Goal: Transaction & Acquisition: Purchase product/service

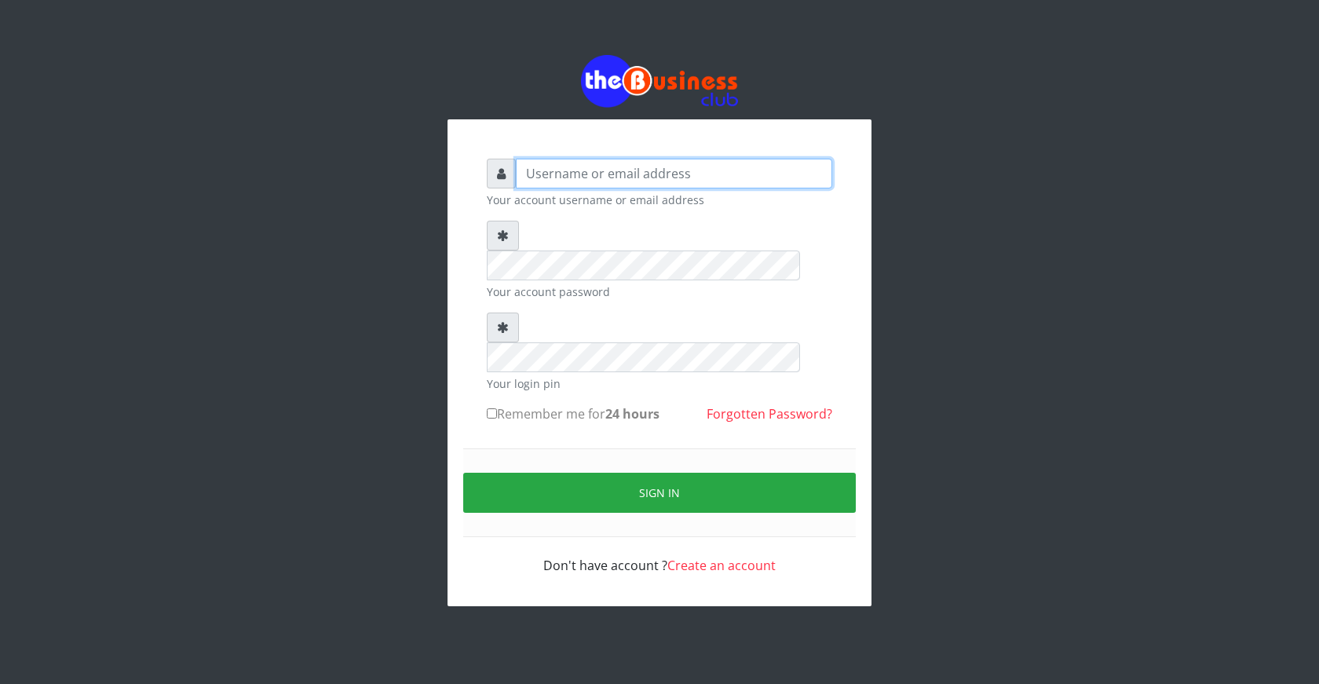
type input "ogooluwaireoluwa@gmail.com"
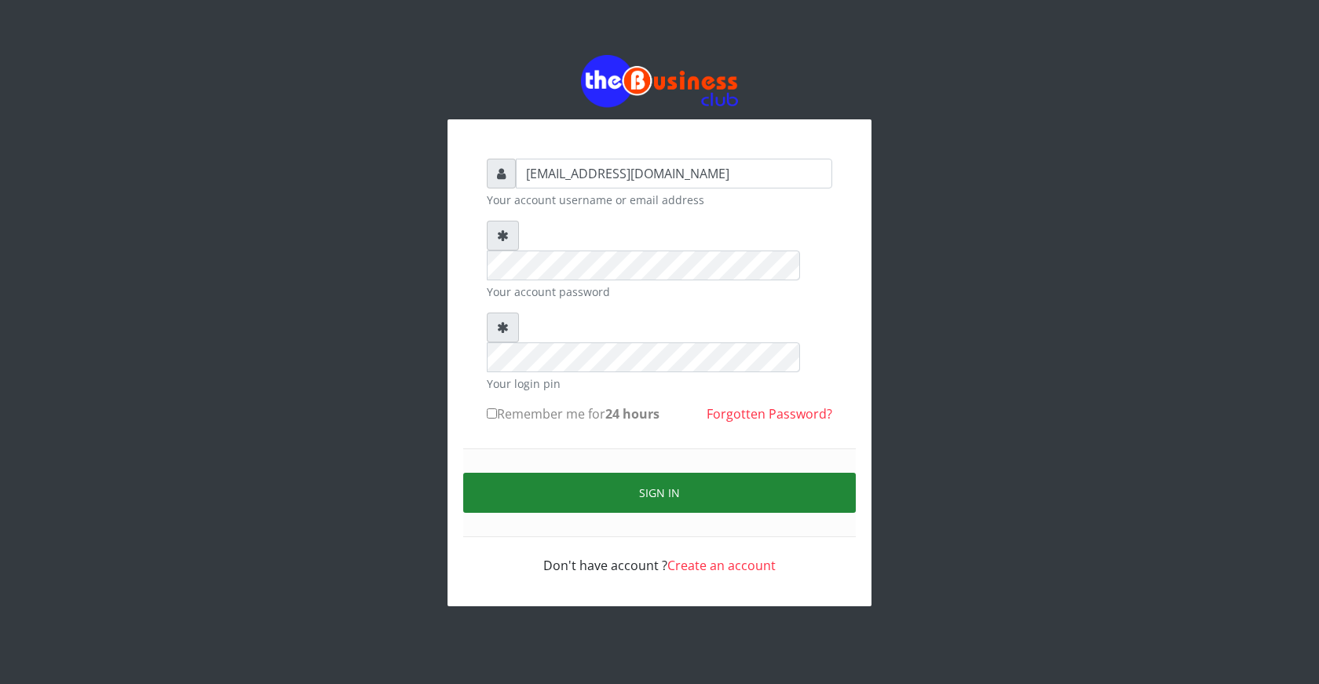
click at [659, 472] on button "Sign in" at bounding box center [659, 492] width 392 height 40
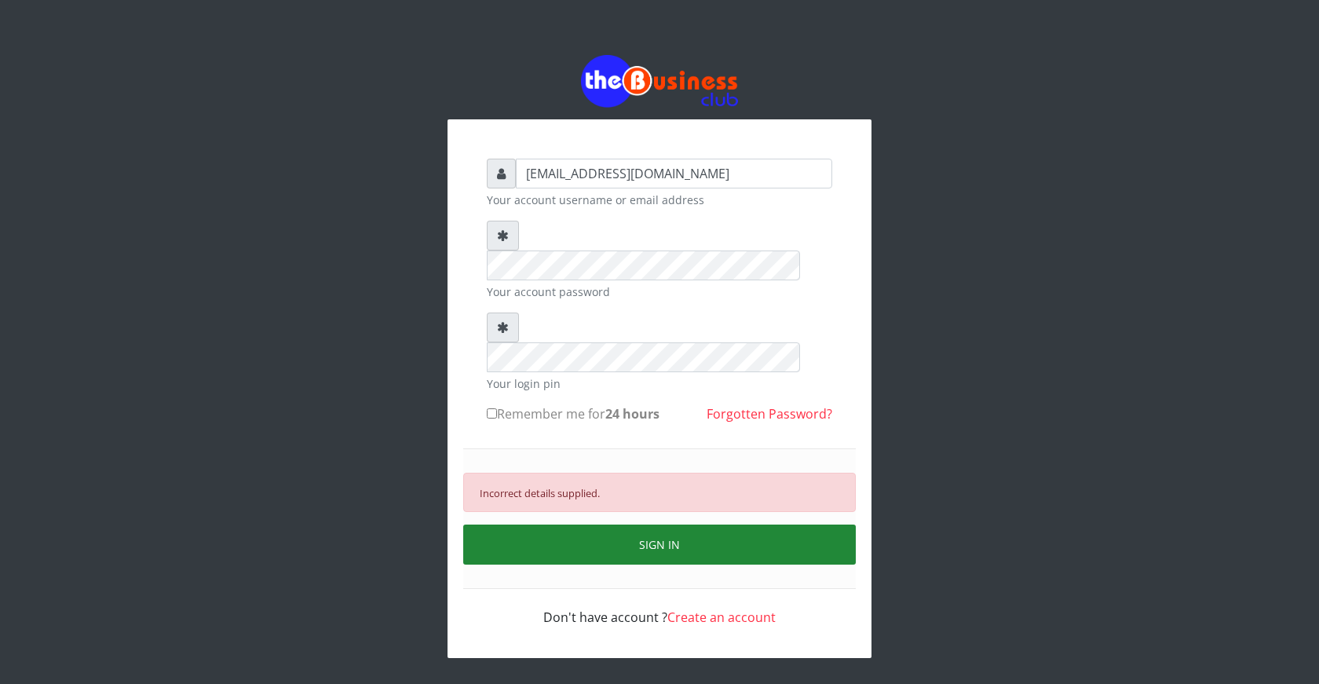
click at [644, 524] on button "SIGN IN" at bounding box center [659, 544] width 392 height 40
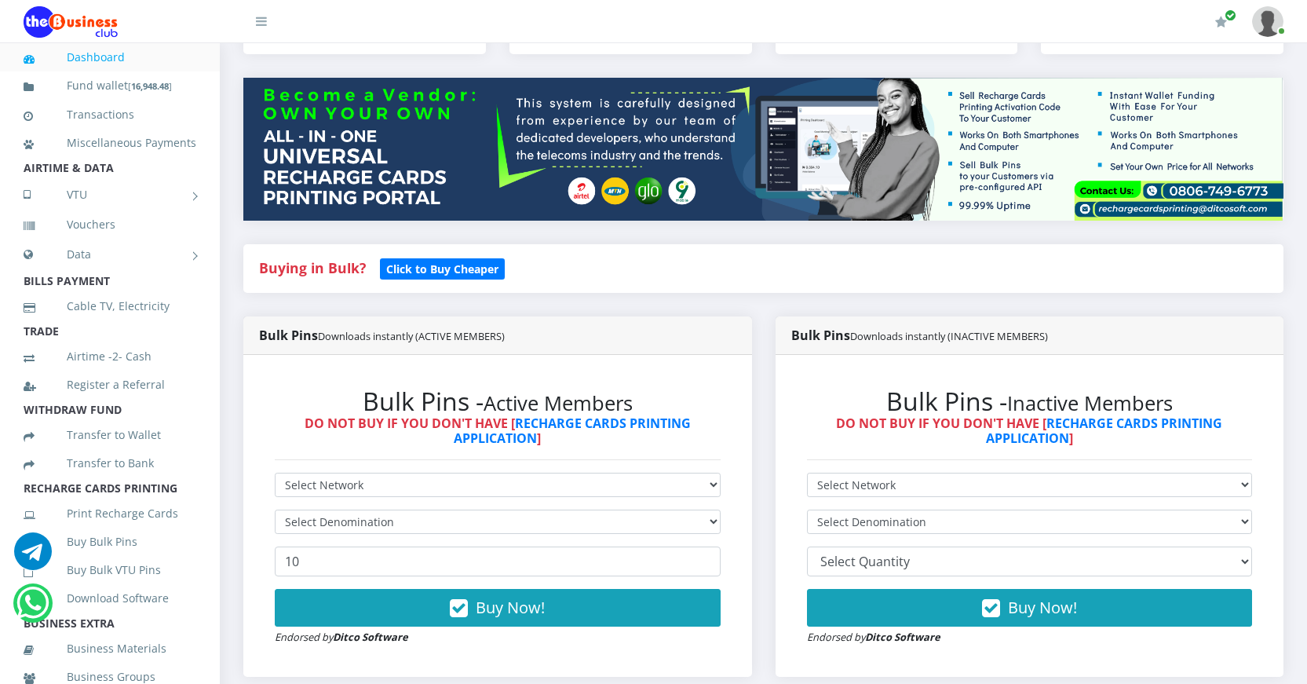
select select "MTN"
click at [275, 472] on select "Select Network MTN Globacom 9Mobile Airtel" at bounding box center [498, 484] width 446 height 24
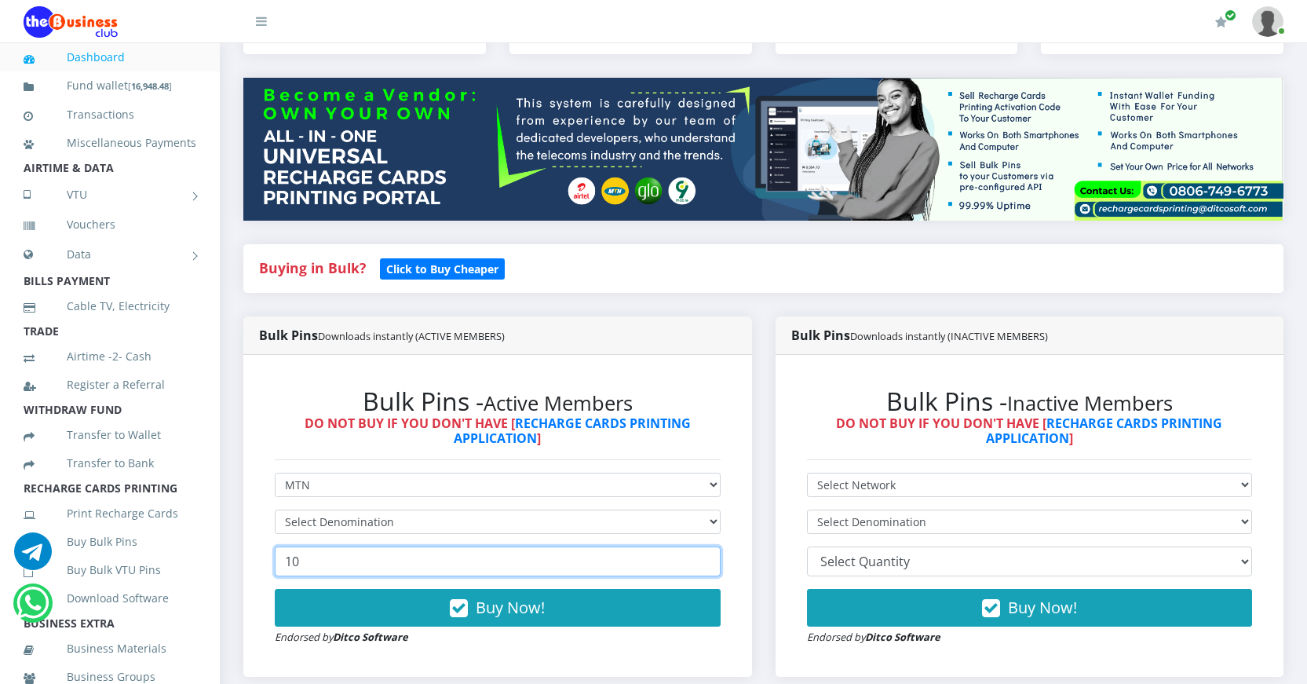
click at [414, 563] on input "10" at bounding box center [498, 561] width 446 height 30
drag, startPoint x: 381, startPoint y: 564, endPoint x: 286, endPoint y: 557, distance: 96.0
click at [286, 557] on input "10" at bounding box center [498, 561] width 446 height 30
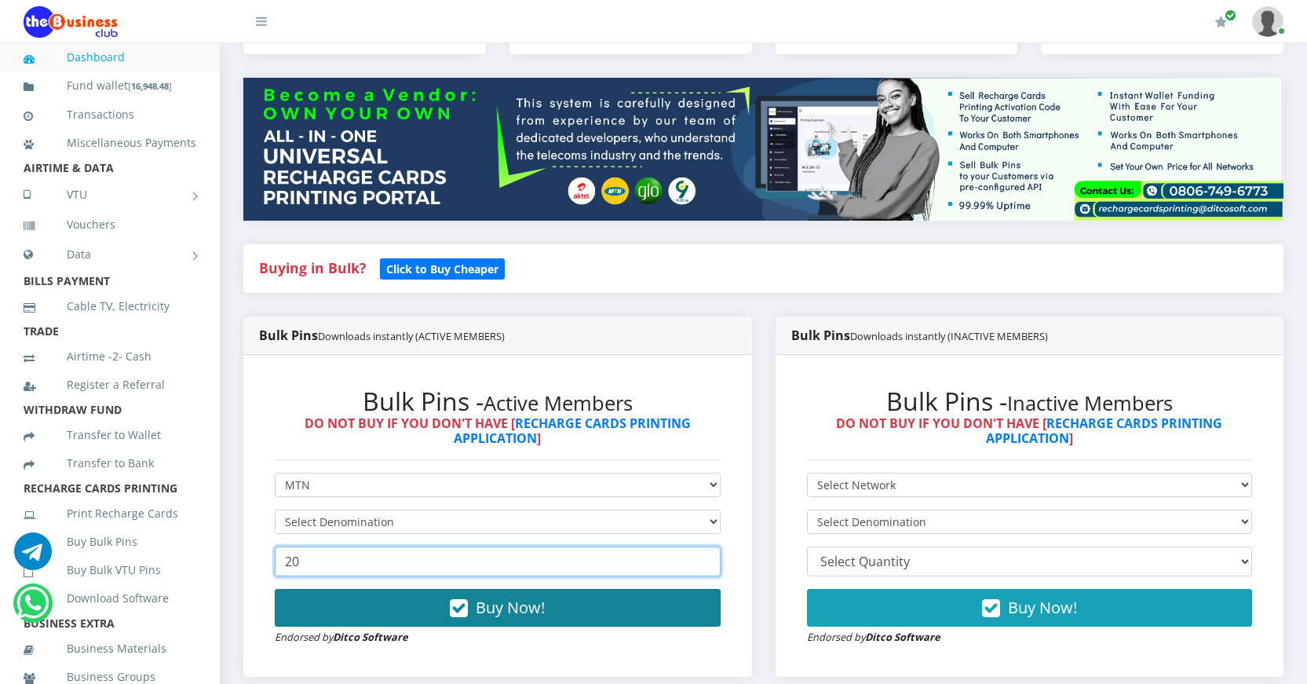
type input "20"
click at [452, 604] on icon "button" at bounding box center [459, 608] width 18 height 16
click at [460, 609] on icon "button" at bounding box center [459, 608] width 18 height 16
click at [461, 609] on icon "button" at bounding box center [459, 608] width 18 height 16
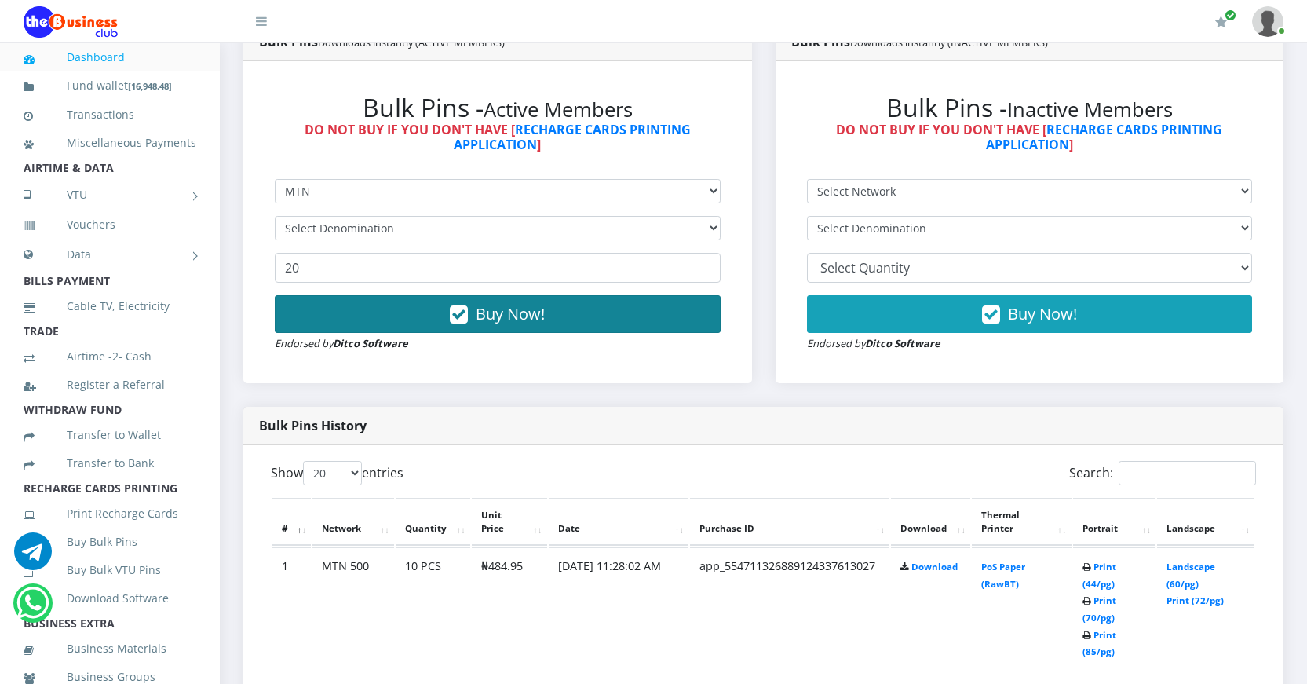
scroll to position [471, 0]
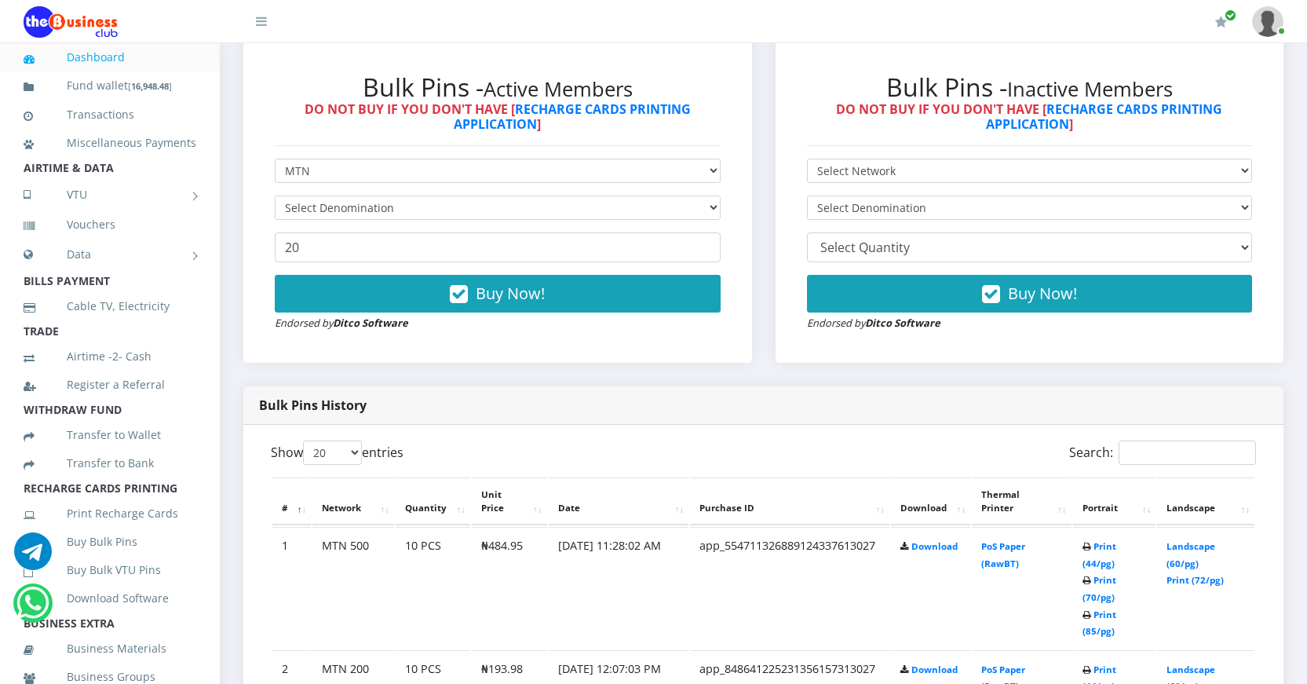
click at [108, 59] on link "Dashboard" at bounding box center [110, 57] width 173 height 36
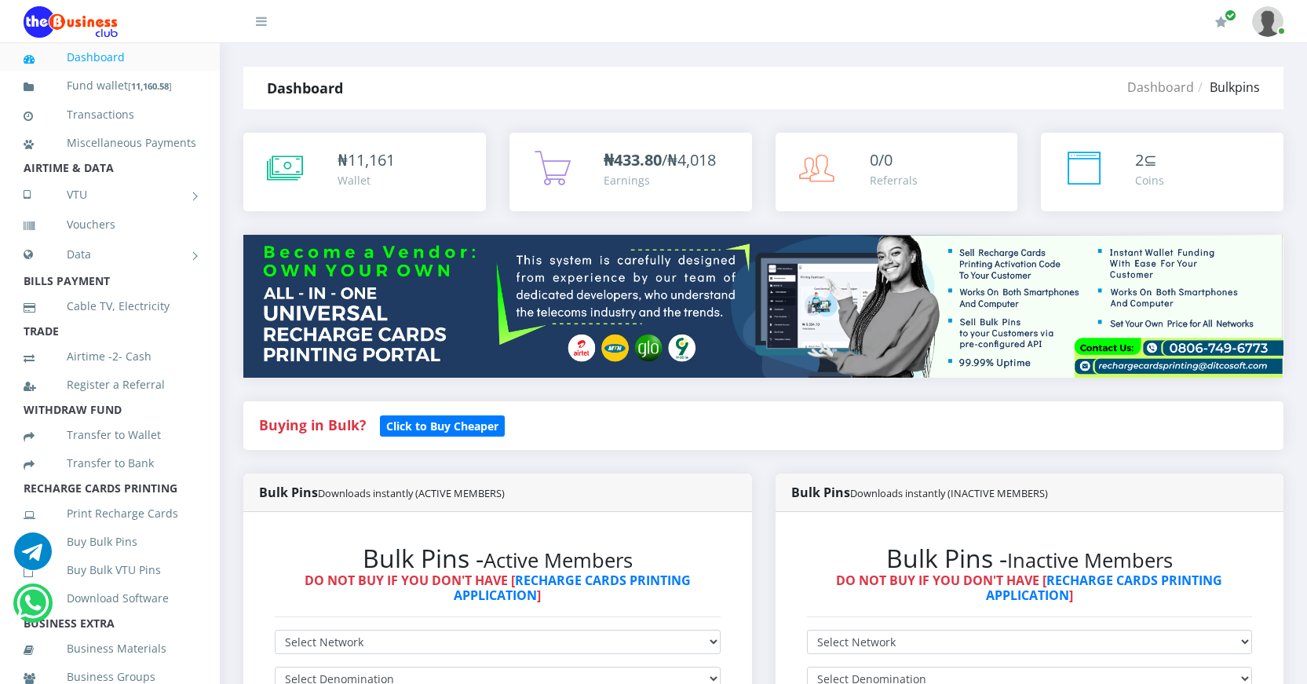
scroll to position [469, 0]
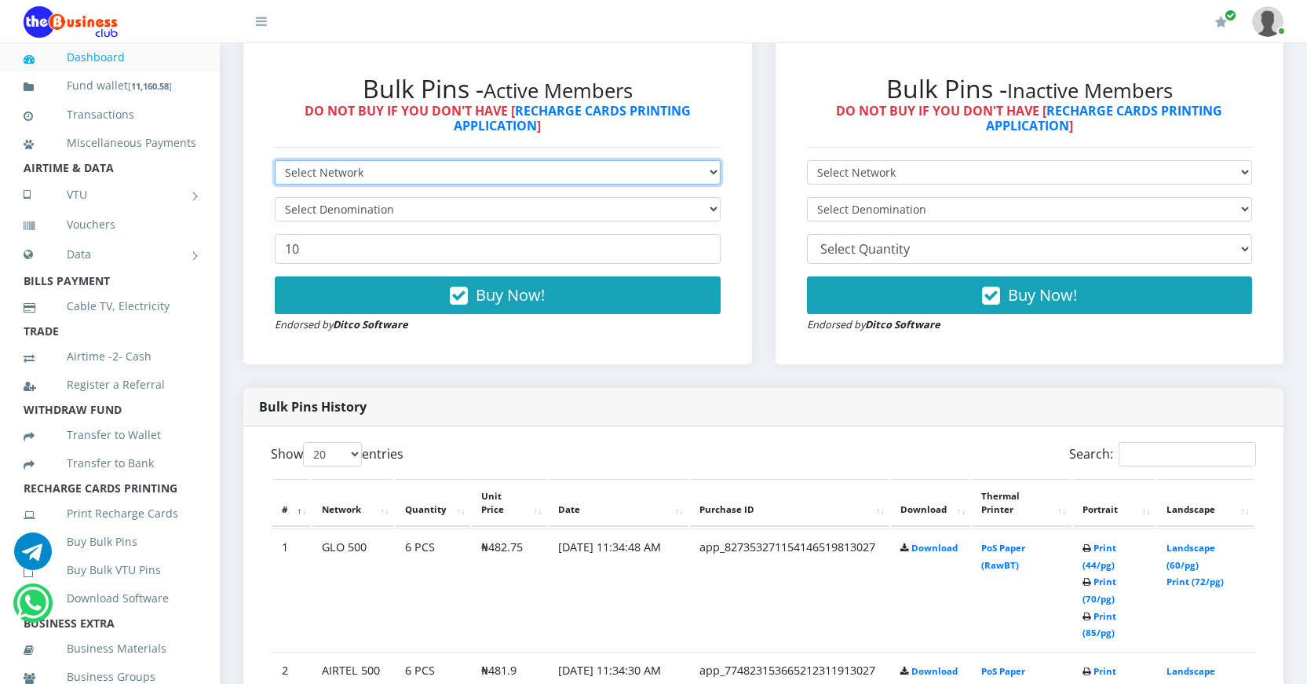
click at [544, 181] on select "Select Network MTN Globacom 9Mobile Airtel" at bounding box center [498, 172] width 446 height 24
select select "MTN"
click at [275, 160] on select "Select Network MTN Globacom 9Mobile Airtel" at bounding box center [498, 172] width 446 height 24
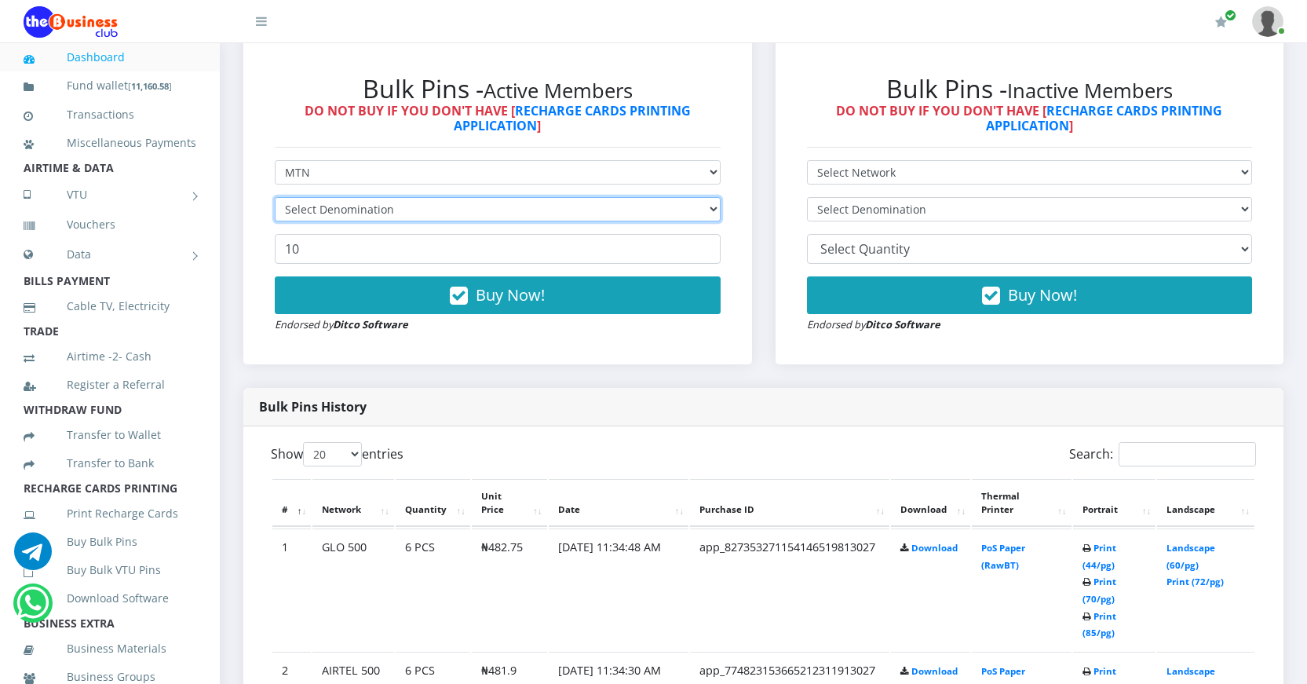
click at [401, 205] on select "Select Denomination" at bounding box center [498, 209] width 446 height 24
select select "96.99-100"
click at [275, 197] on select "Select Denomination MTN NGN100 - ₦96.99 MTN NGN200 - ₦193.98 MTN NGN400 - ₦387.…" at bounding box center [498, 209] width 446 height 24
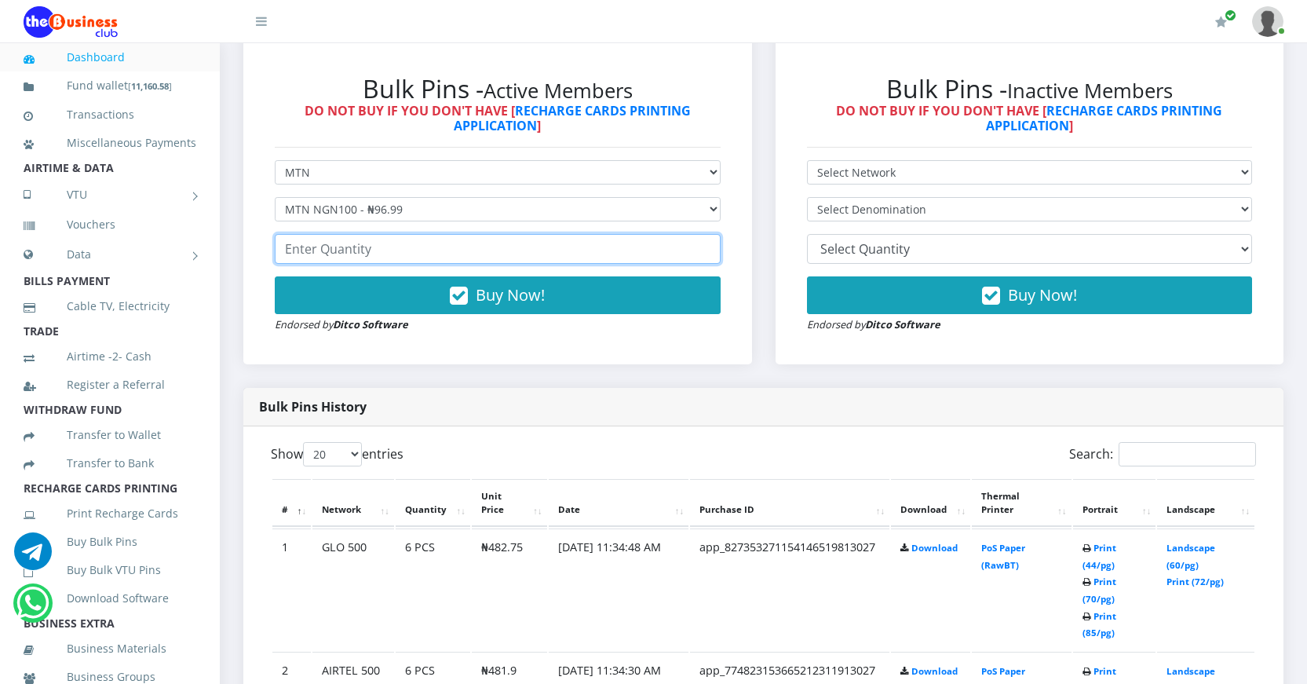
click at [376, 247] on input "number" at bounding box center [498, 249] width 446 height 30
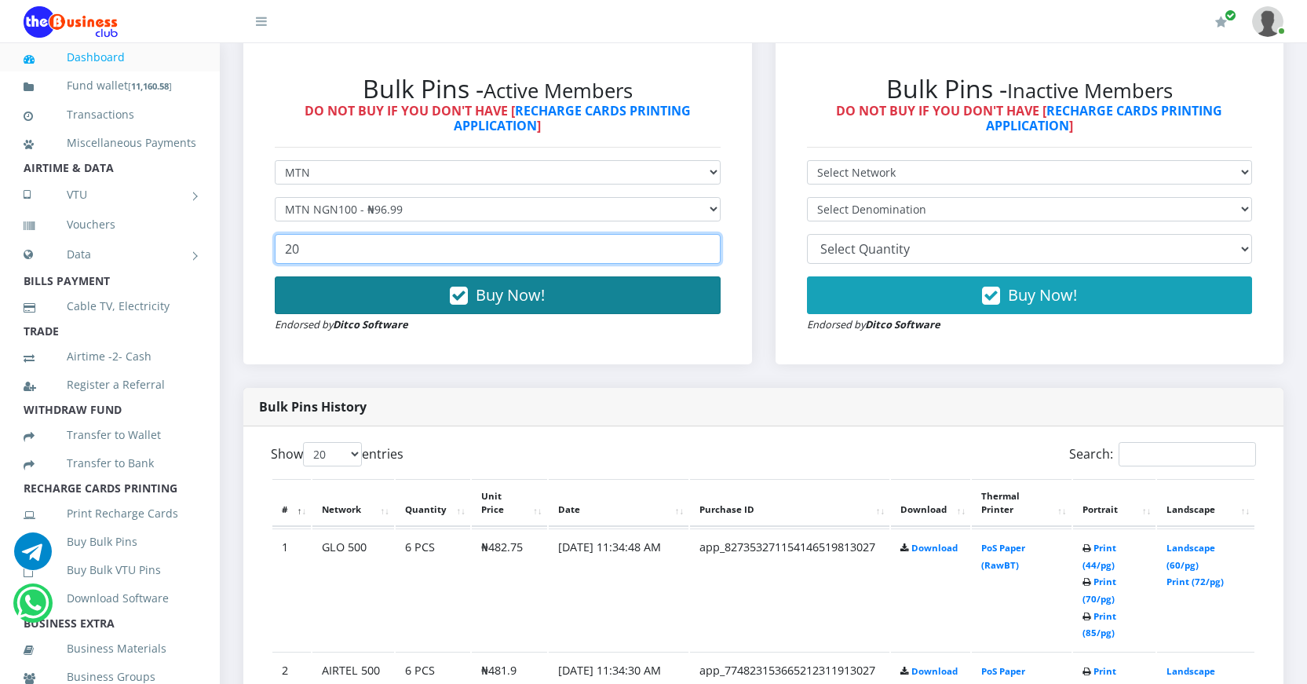
type input "20"
click at [487, 291] on span "Buy Now!" at bounding box center [510, 294] width 69 height 21
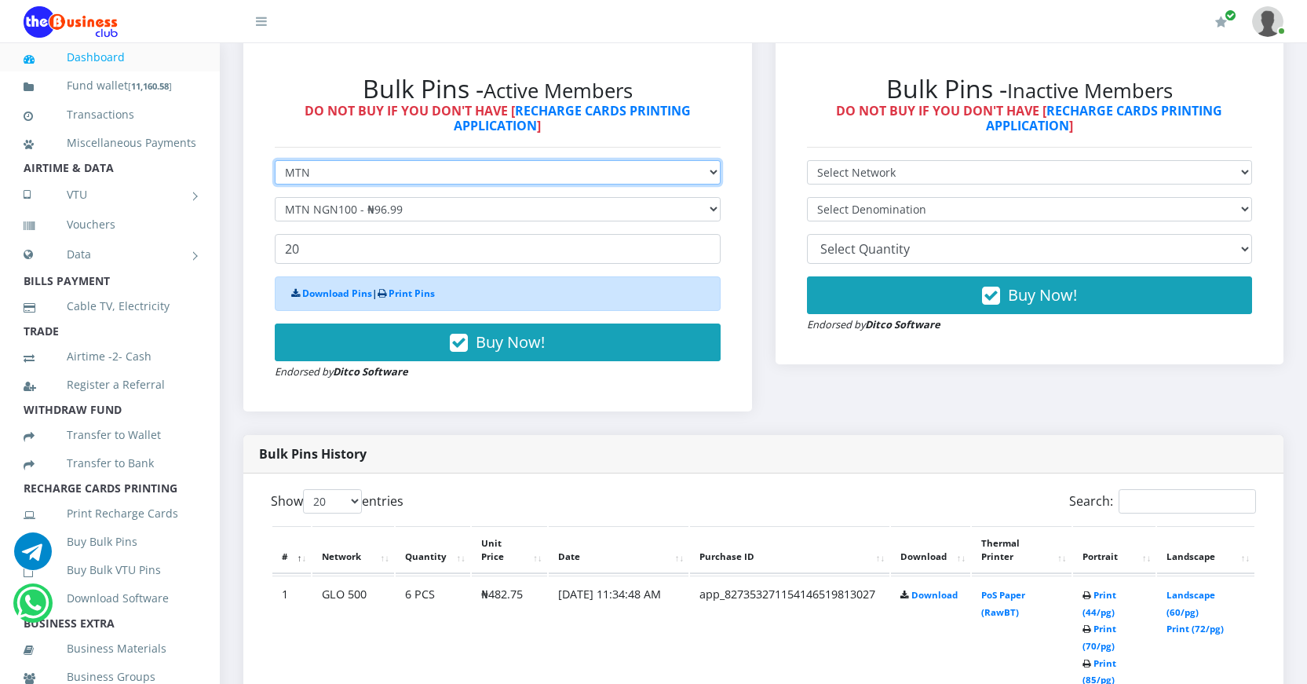
click at [437, 177] on select "Select Network MTN Globacom 9Mobile Airtel" at bounding box center [498, 172] width 446 height 24
select select "Glo"
click at [275, 160] on select "Select Network MTN Globacom 9Mobile Airtel" at bounding box center [498, 172] width 446 height 24
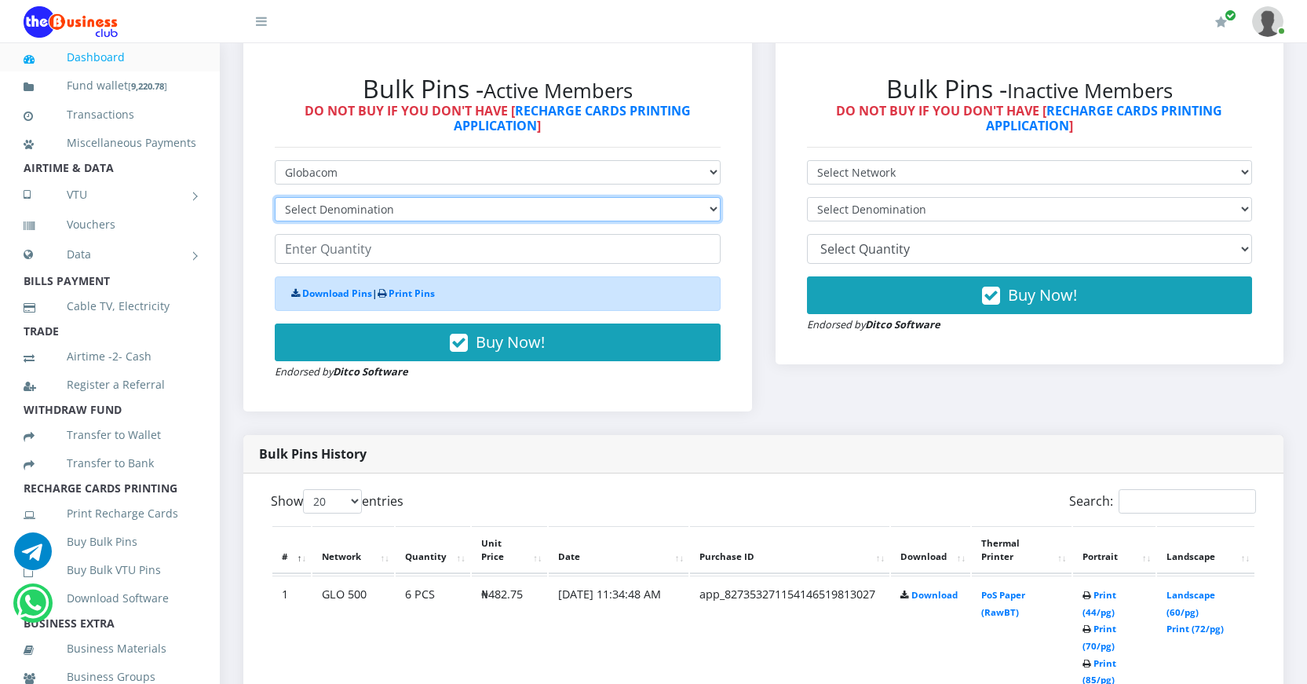
click at [412, 210] on select "Select Denomination Glo NGN100 - ₦96.55 Glo NGN200 - ₦193.10 Glo NGN500 - ₦482.…" at bounding box center [498, 209] width 446 height 24
select select "193.1-200"
click at [275, 197] on select "Select Denomination Glo NGN100 - ₦96.55 Glo NGN200 - ₦193.10 Glo NGN500 - ₦482.…" at bounding box center [498, 209] width 446 height 24
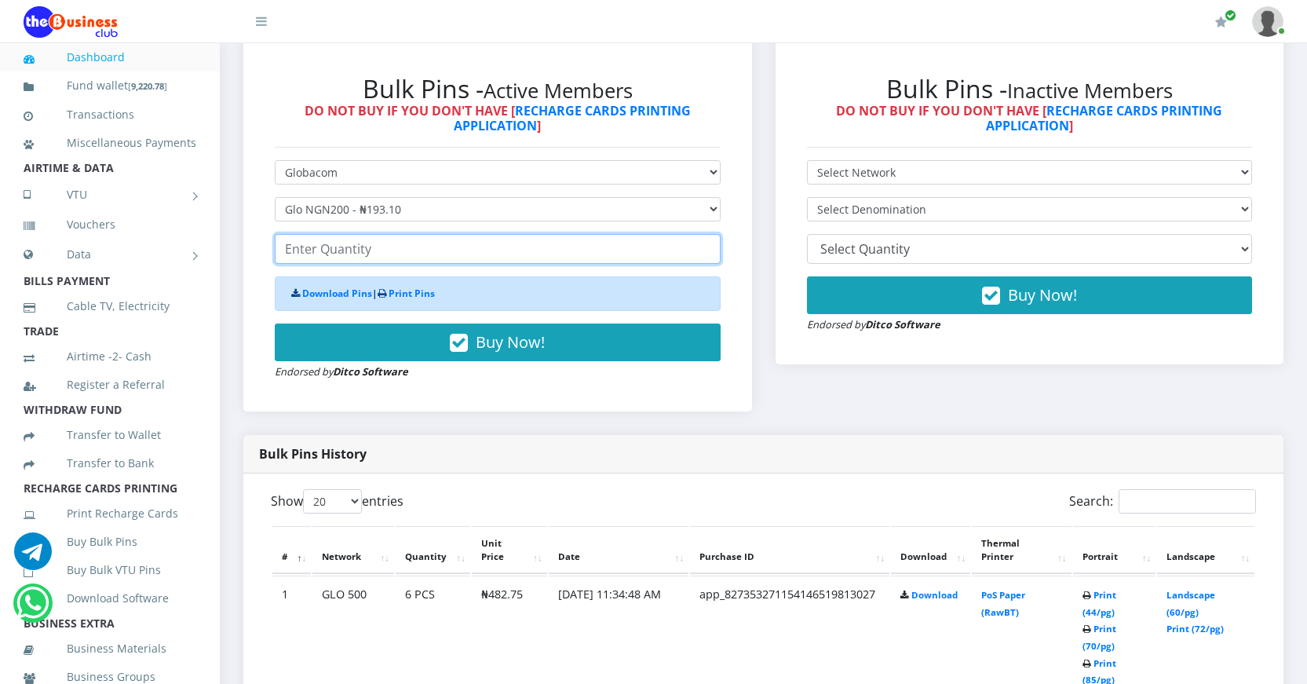
click at [343, 250] on input "number" at bounding box center [498, 249] width 446 height 30
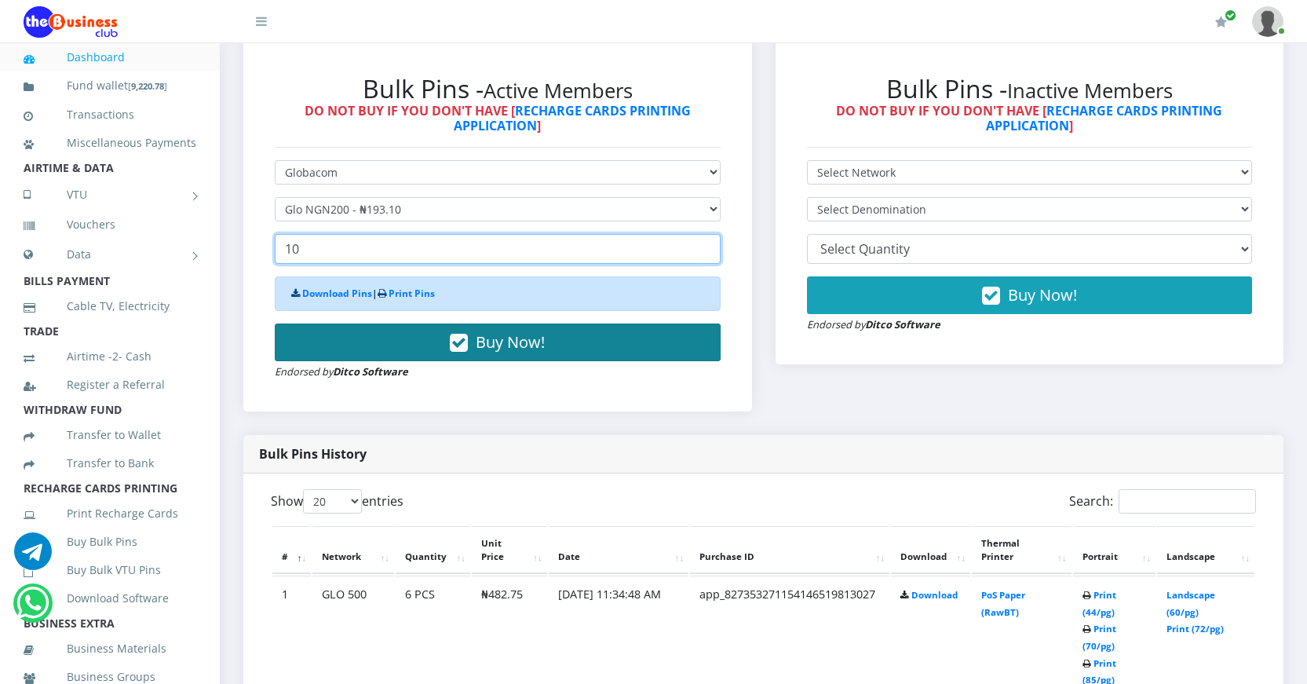
type input "10"
click at [461, 340] on icon "button" at bounding box center [459, 343] width 18 height 16
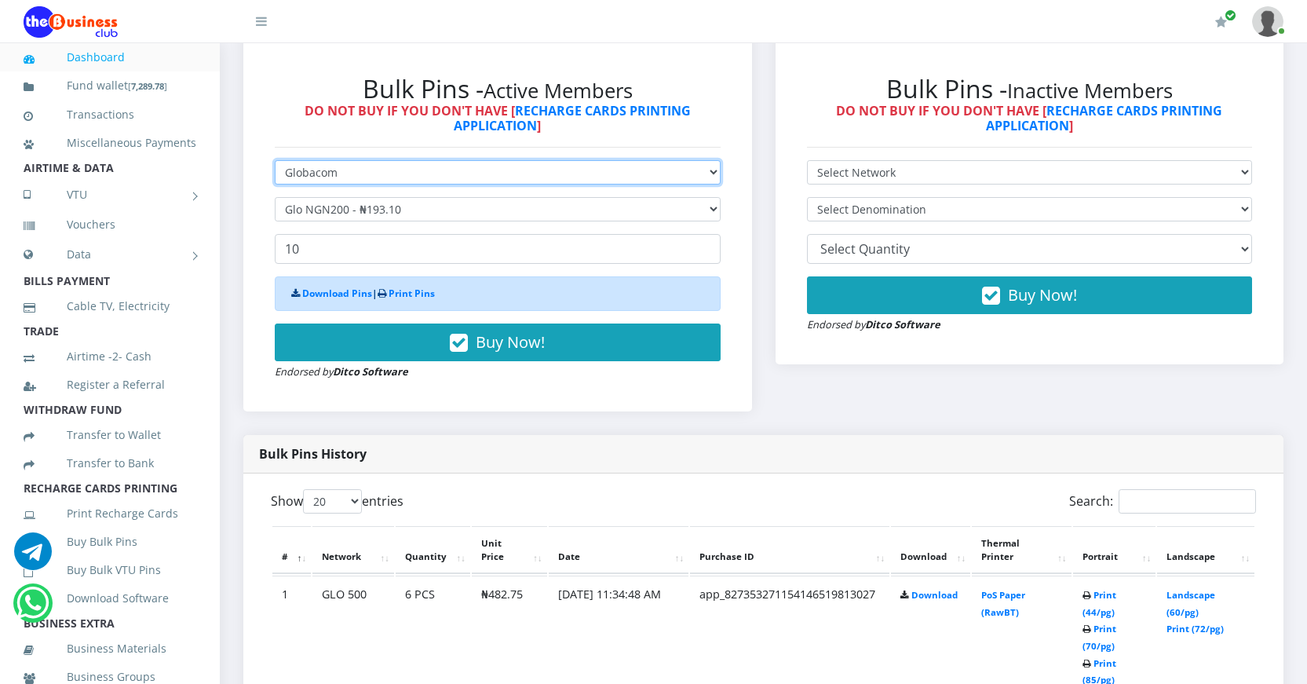
click at [381, 175] on select "Select Network MTN Globacom 9Mobile Airtel" at bounding box center [498, 172] width 446 height 24
select select "MTN"
click at [275, 160] on select "Select Network MTN Globacom 9Mobile Airtel" at bounding box center [498, 172] width 446 height 24
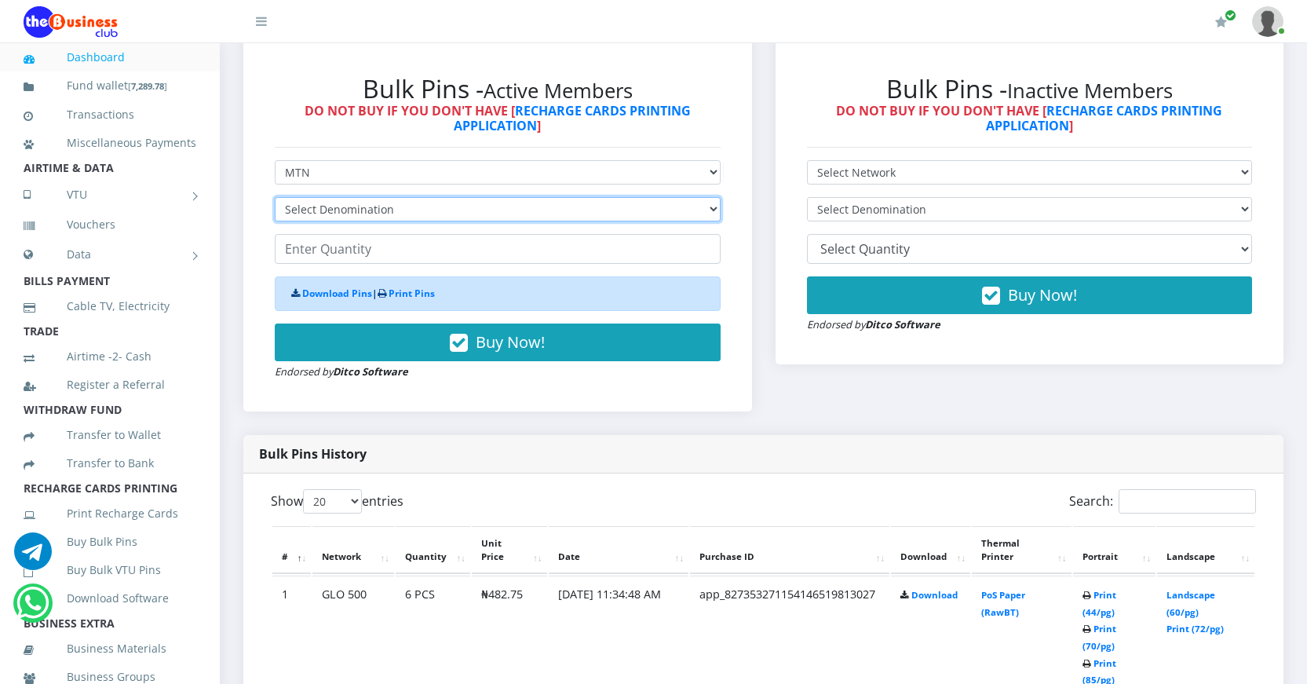
click at [372, 212] on select "Select Denomination MTN NGN100 - ₦96.99 MTN NGN200 - ₦193.98 MTN NGN400 - ₦387.…" at bounding box center [498, 209] width 446 height 24
select select "193.98-200"
click at [275, 197] on select "Select Denomination MTN NGN100 - ₦96.99 MTN NGN200 - ₦193.98 MTN NGN400 - ₦387.…" at bounding box center [498, 209] width 446 height 24
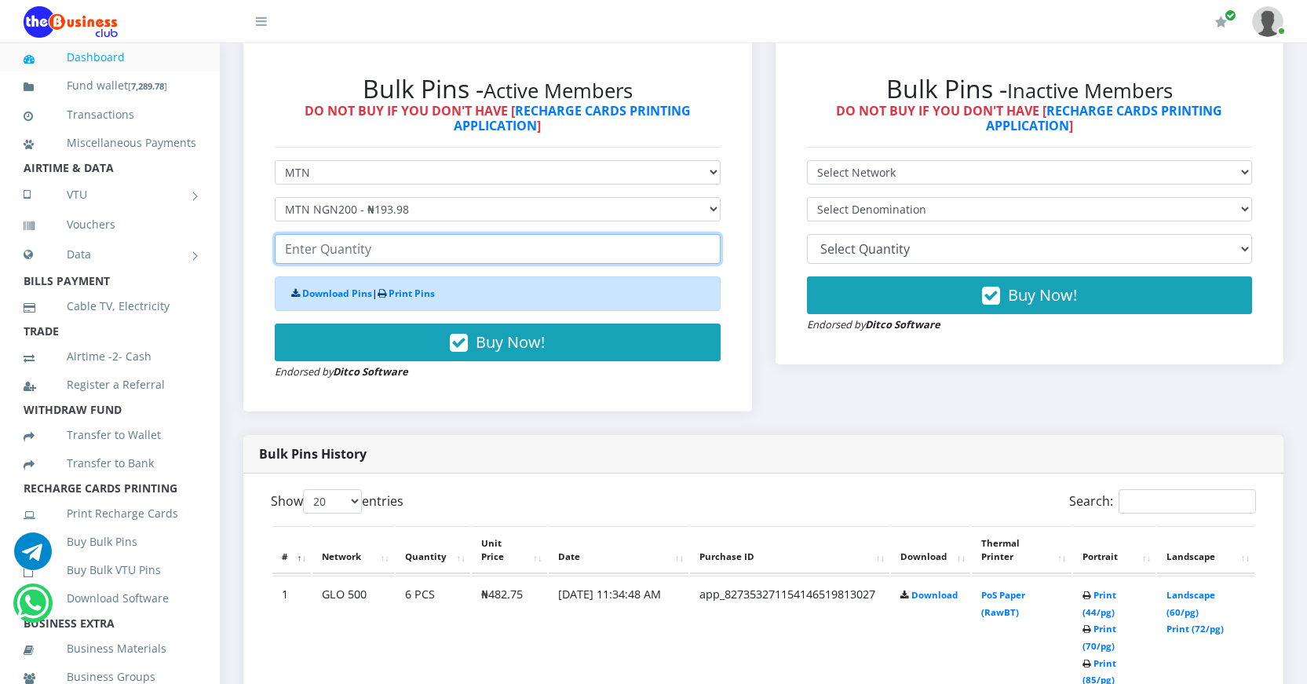
click at [319, 250] on input "number" at bounding box center [498, 249] width 446 height 30
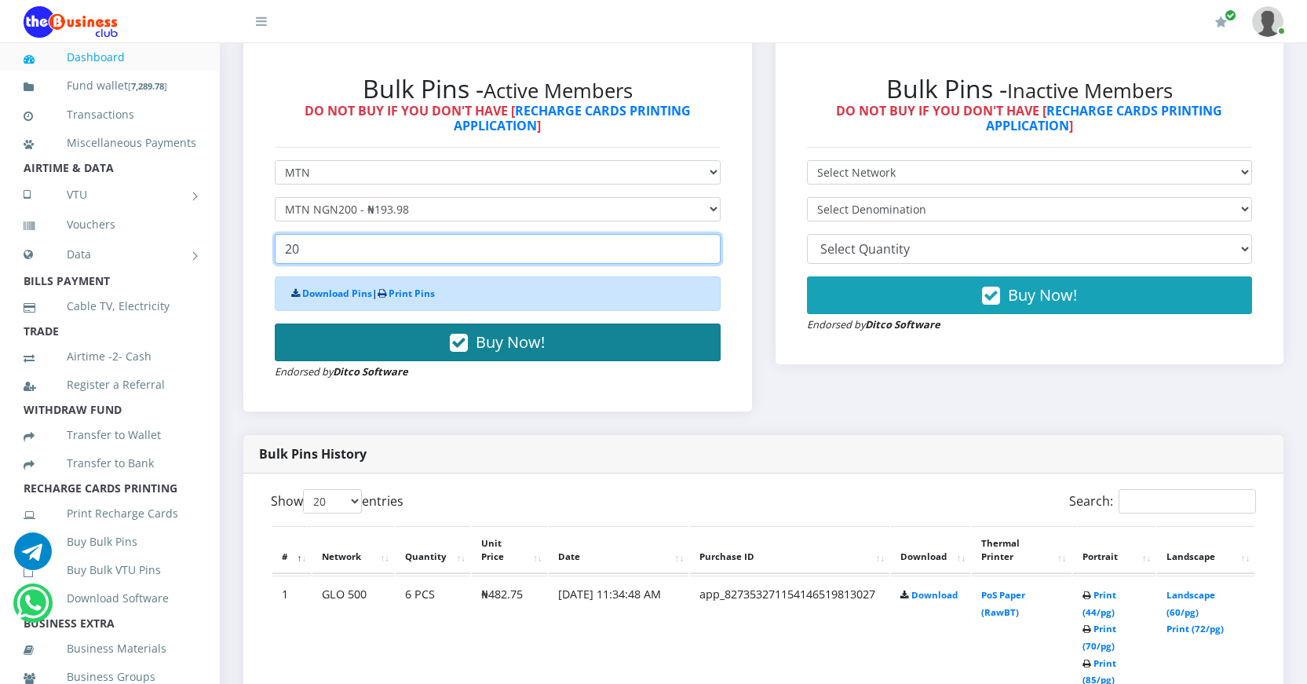
type input "20"
click at [461, 343] on icon "button" at bounding box center [459, 343] width 18 height 16
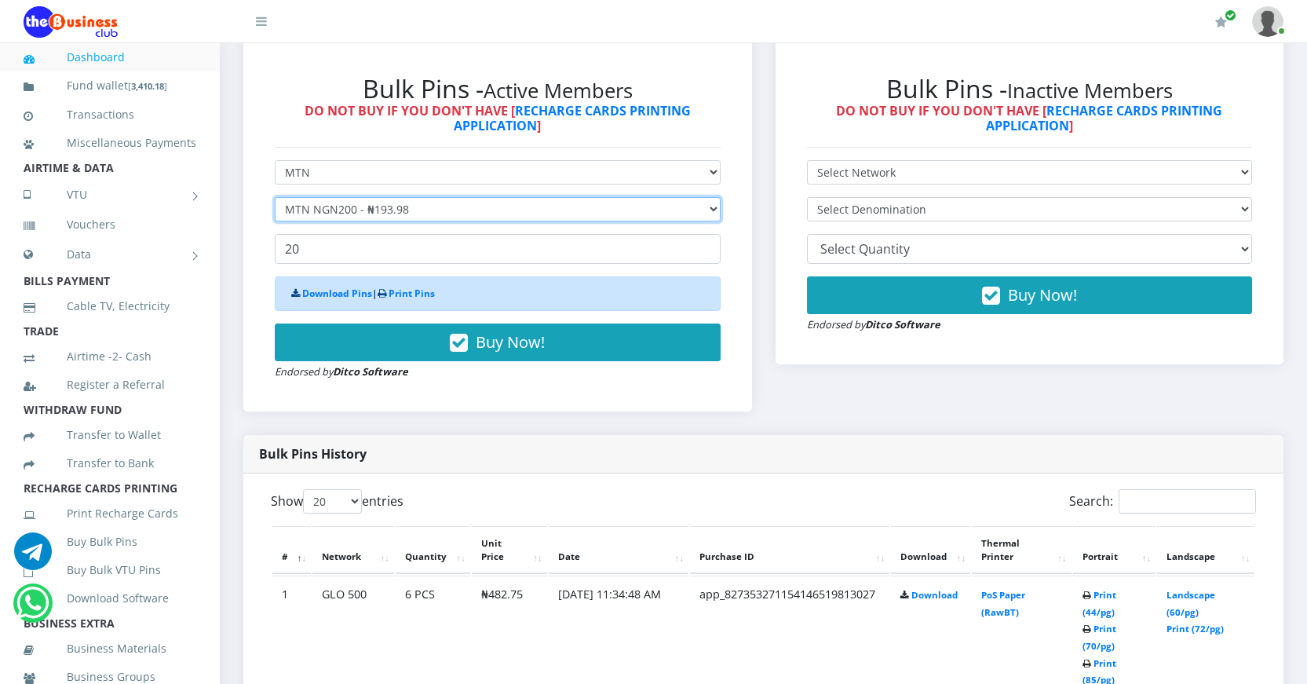
click at [411, 213] on select "Select Denomination MTN NGN100 - ₦96.99 MTN NGN200 - ₦193.98 MTN NGN400 - ₦387.…" at bounding box center [498, 209] width 446 height 24
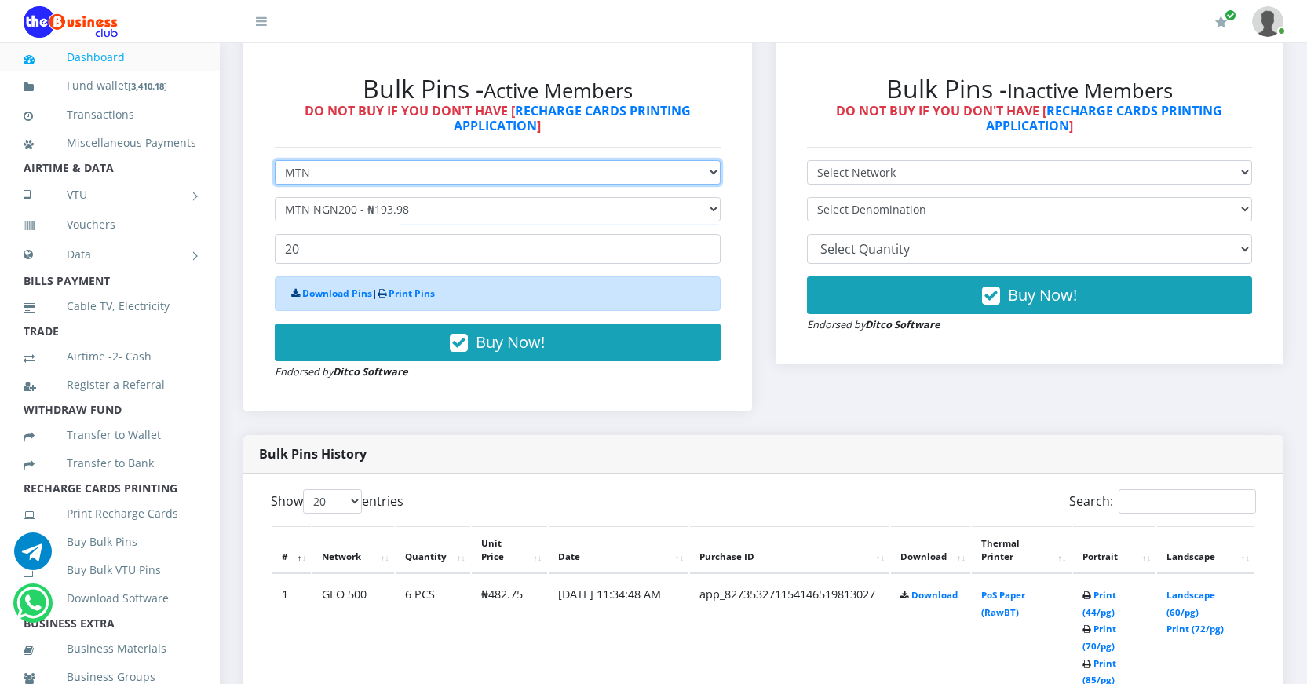
click at [386, 174] on select "Select Network MTN Globacom 9Mobile Airtel" at bounding box center [498, 172] width 446 height 24
select select "Airtel"
click at [275, 160] on select "Select Network MTN Globacom 9Mobile Airtel" at bounding box center [498, 172] width 446 height 24
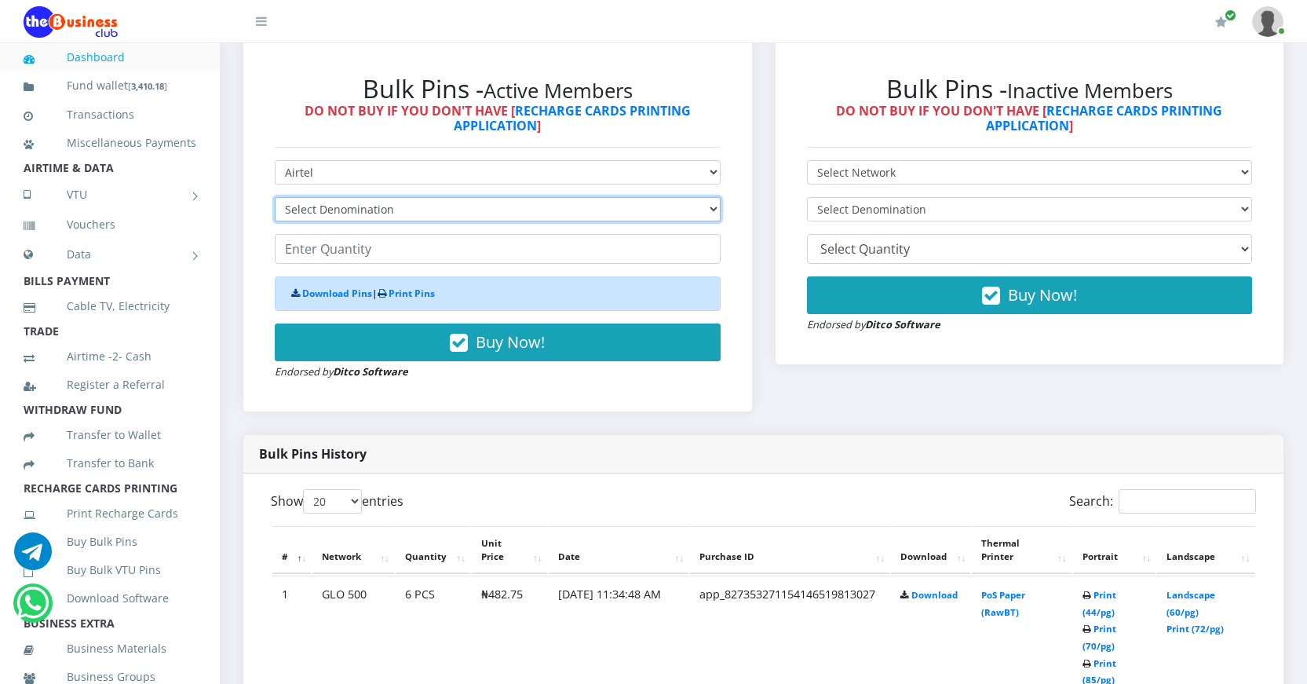
click at [393, 210] on select "Select Denomination Airtel NGN100 - ₦96.38 Airtel NGN200 - ₦192.76 Airtel NGN50…" at bounding box center [498, 209] width 446 height 24
select select "192.76-200"
click at [275, 197] on select "Select Denomination Airtel NGN100 - ₦96.38 Airtel NGN200 - ₦192.76 Airtel NGN50…" at bounding box center [498, 209] width 446 height 24
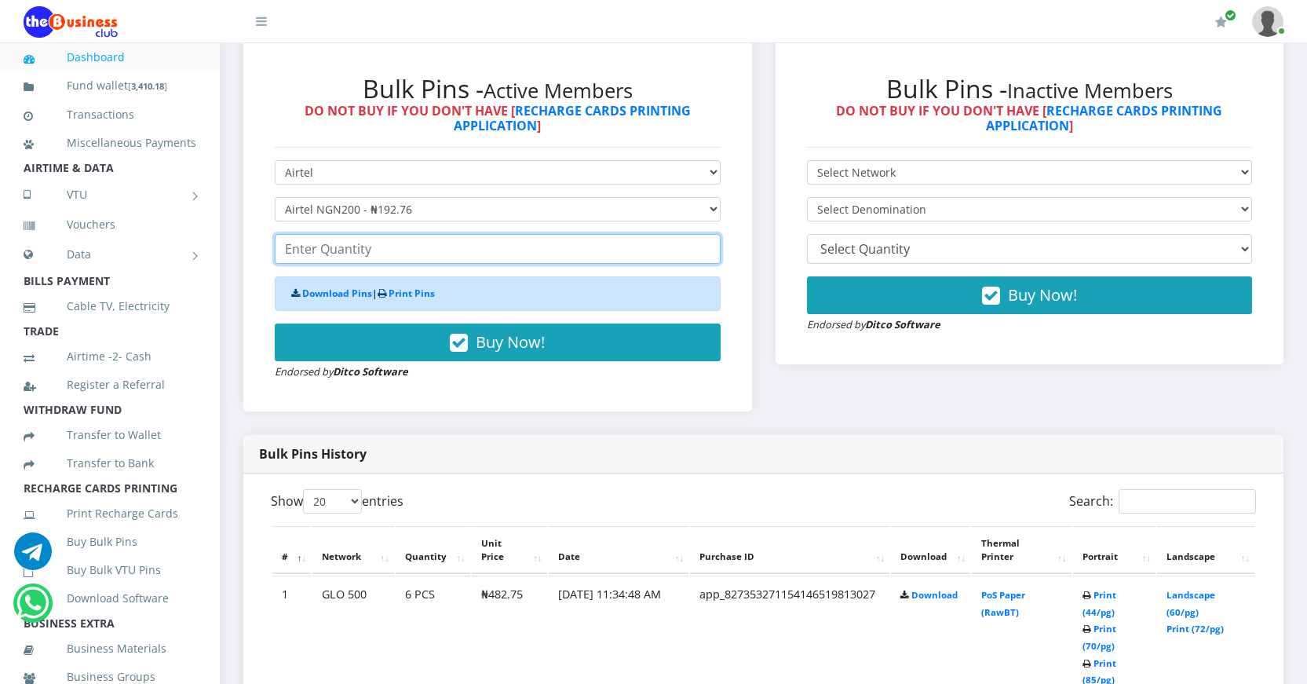
click at [336, 251] on input "number" at bounding box center [498, 249] width 446 height 30
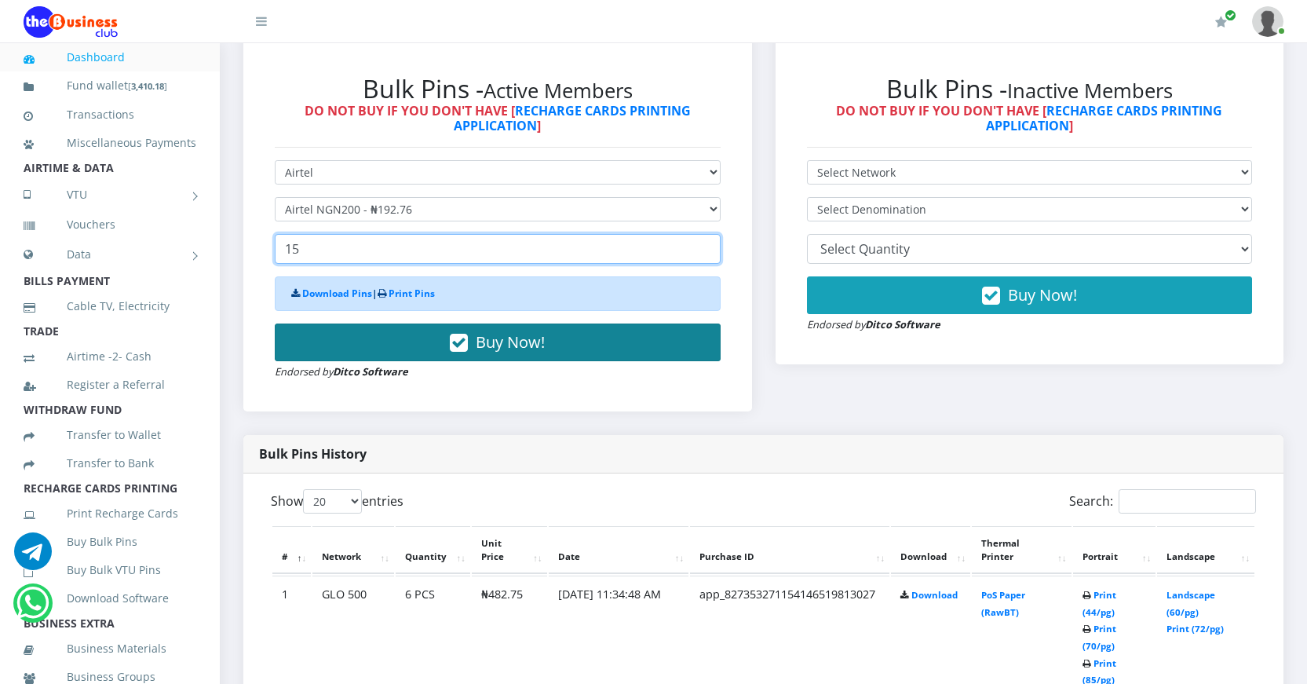
type input "15"
click at [459, 337] on icon "button" at bounding box center [459, 343] width 18 height 16
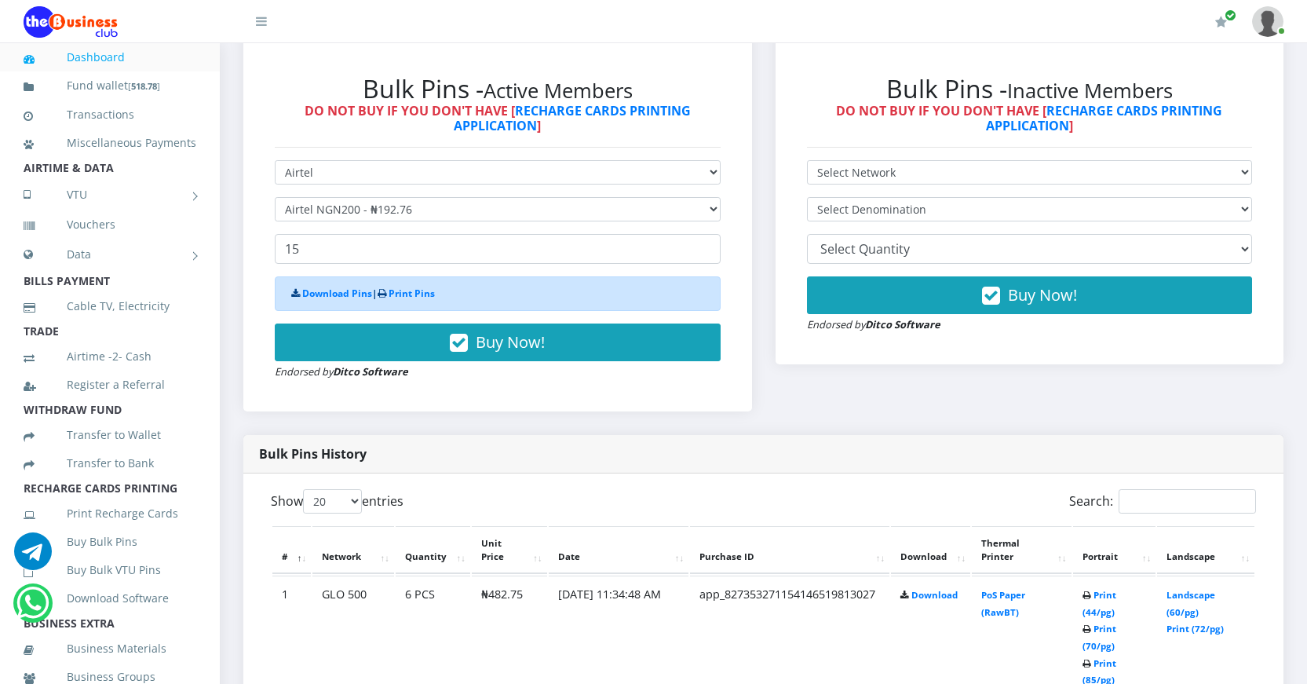
click at [125, 58] on link "Dashboard" at bounding box center [110, 57] width 173 height 36
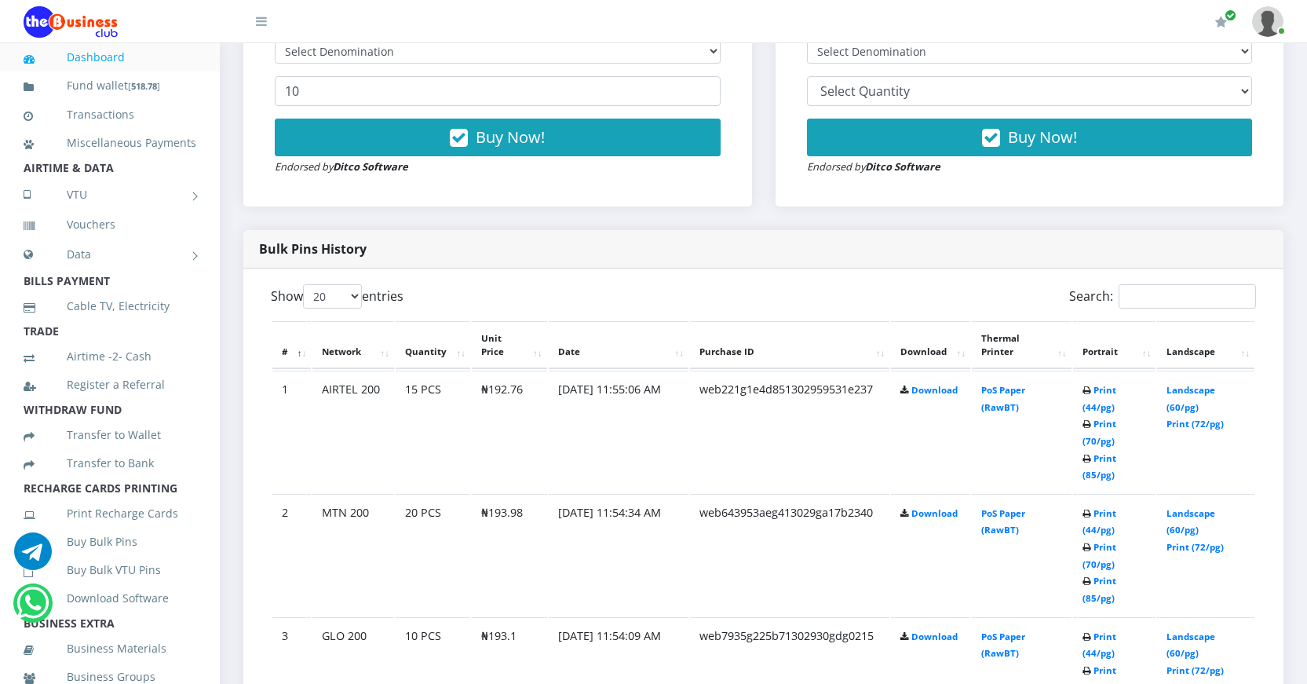
scroll to position [628, 0]
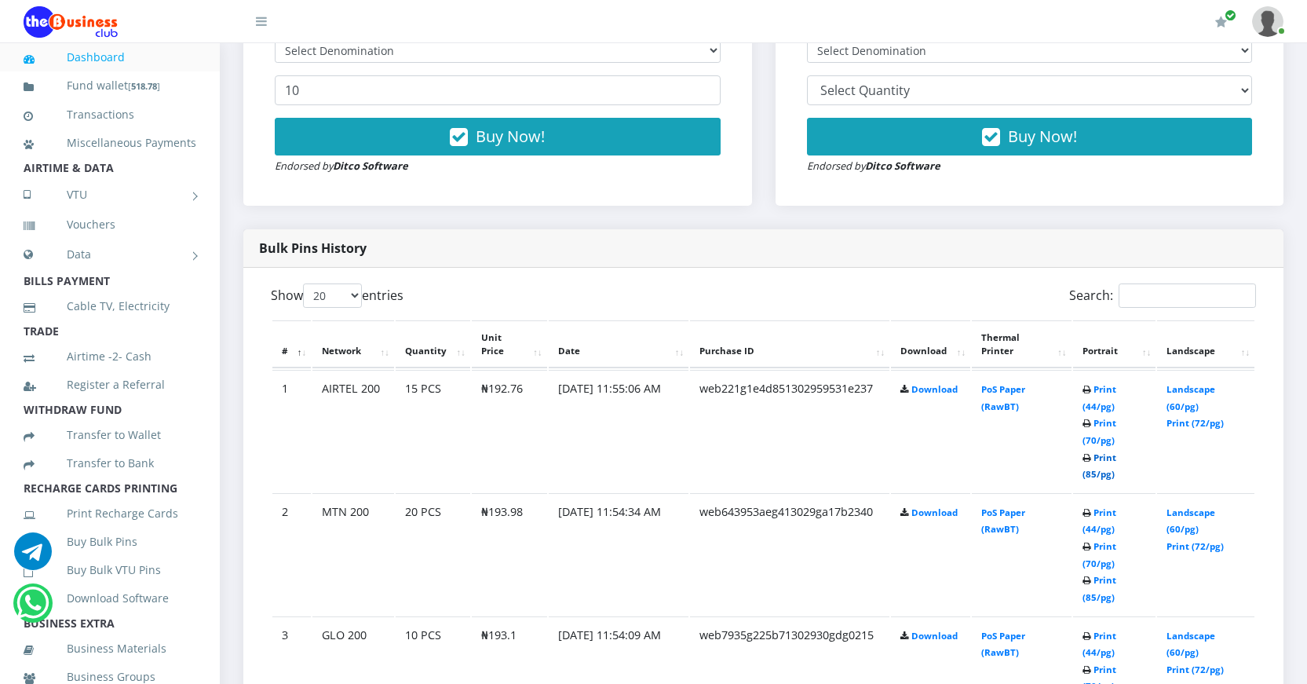
click at [1090, 472] on link "Print (85/pg)" at bounding box center [1099, 465] width 34 height 29
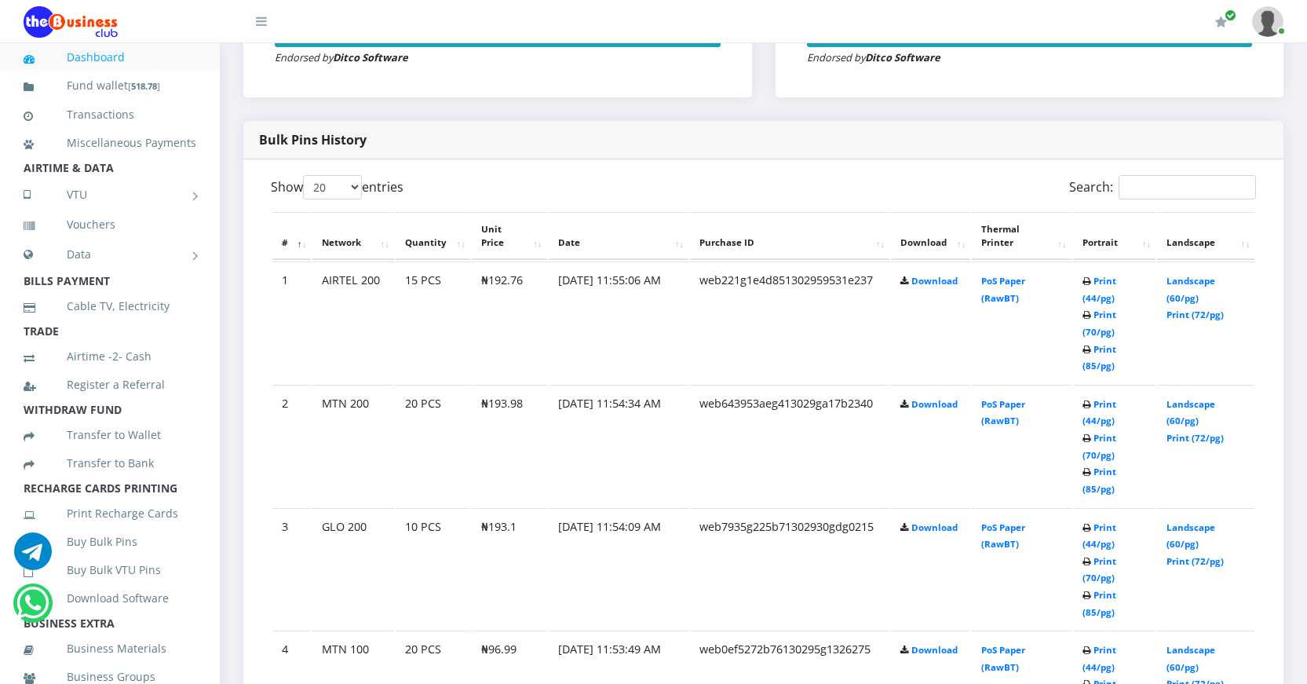
scroll to position [785, 0]
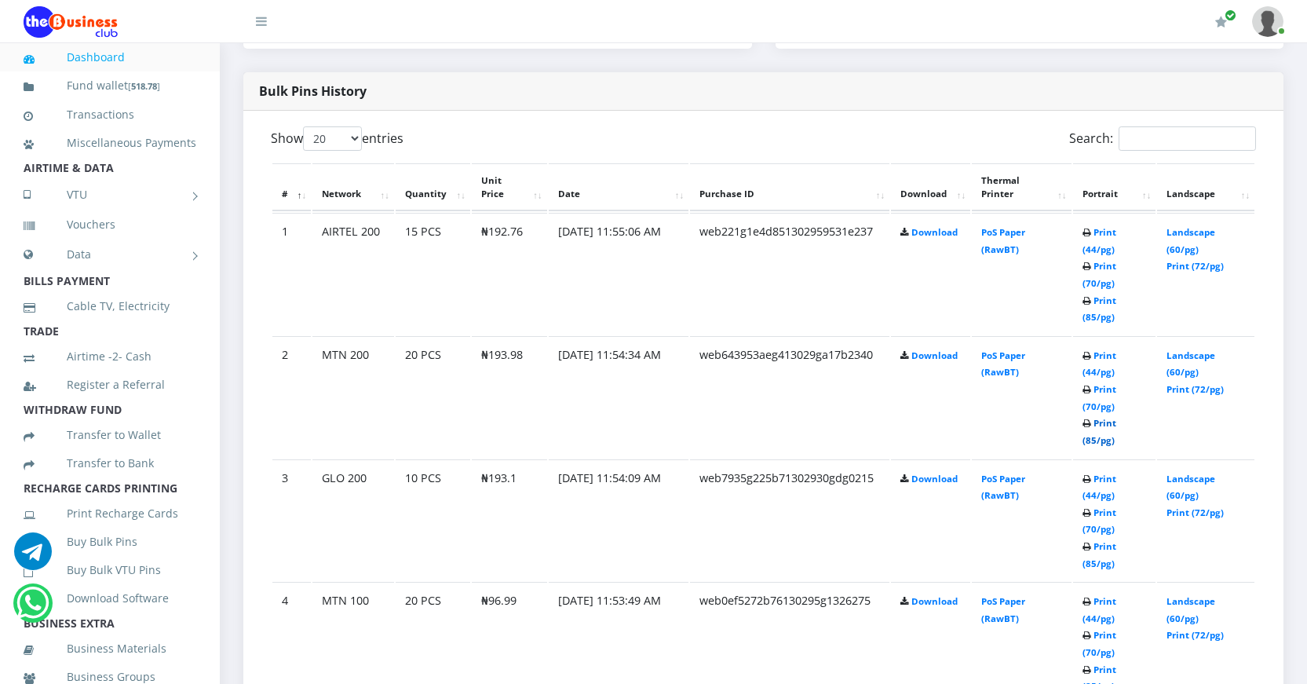
click at [1085, 438] on link "Print (85/pg)" at bounding box center [1099, 431] width 34 height 29
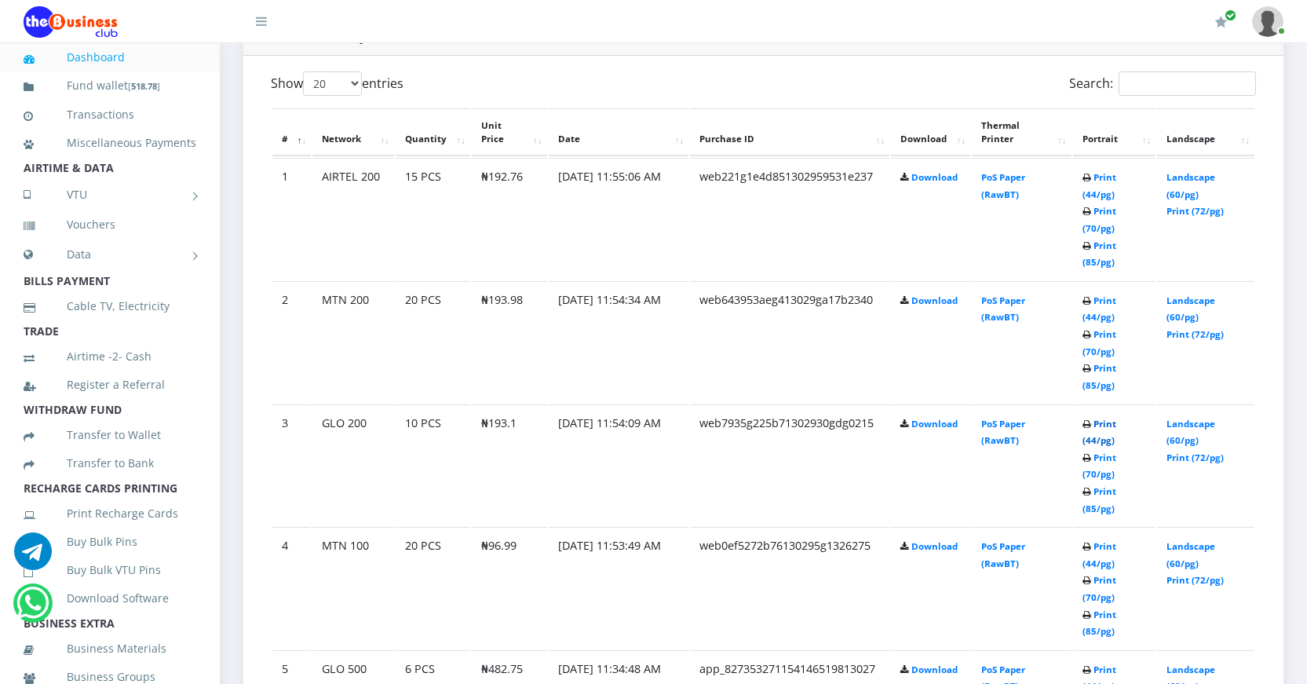
scroll to position [942, 0]
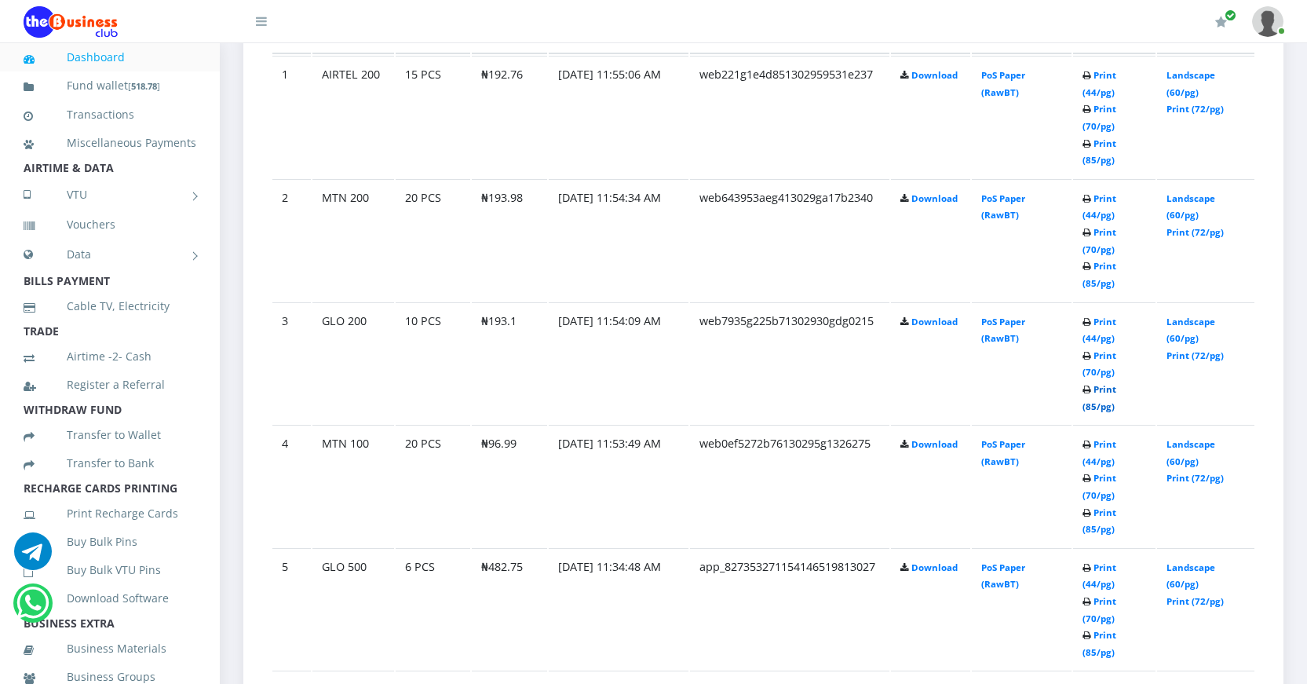
click at [1091, 402] on link "Print (85/pg)" at bounding box center [1099, 397] width 34 height 29
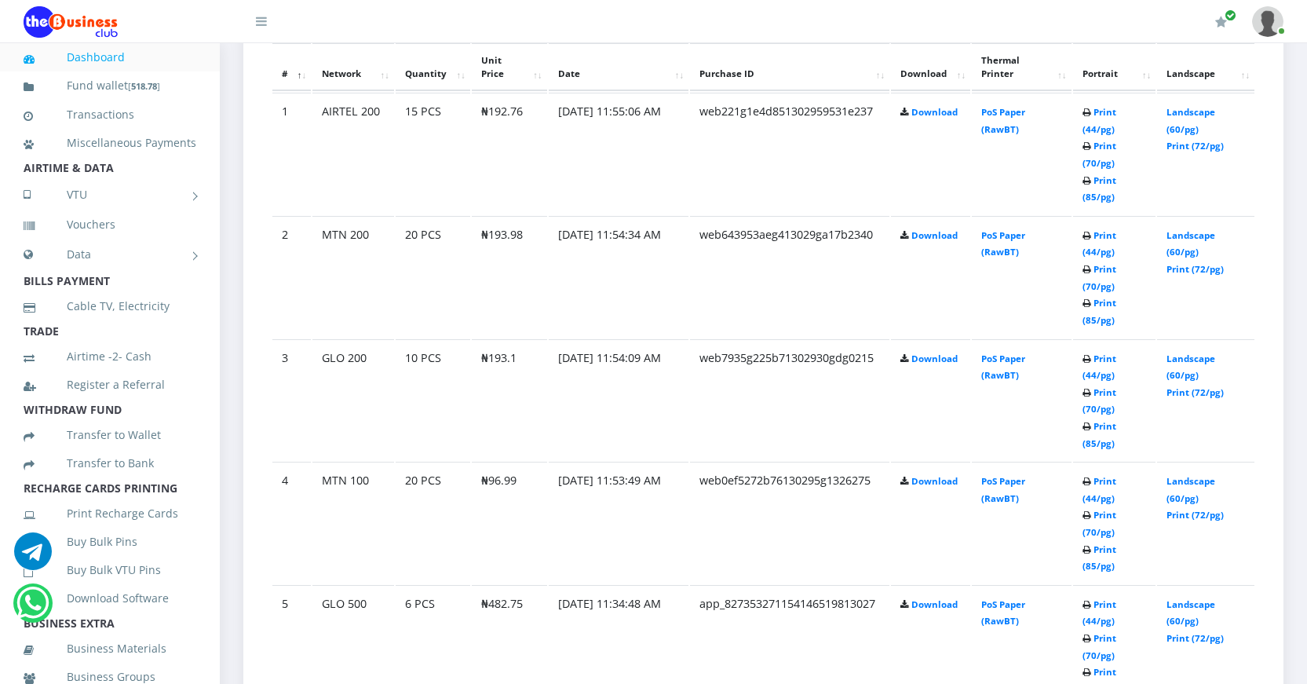
scroll to position [942, 0]
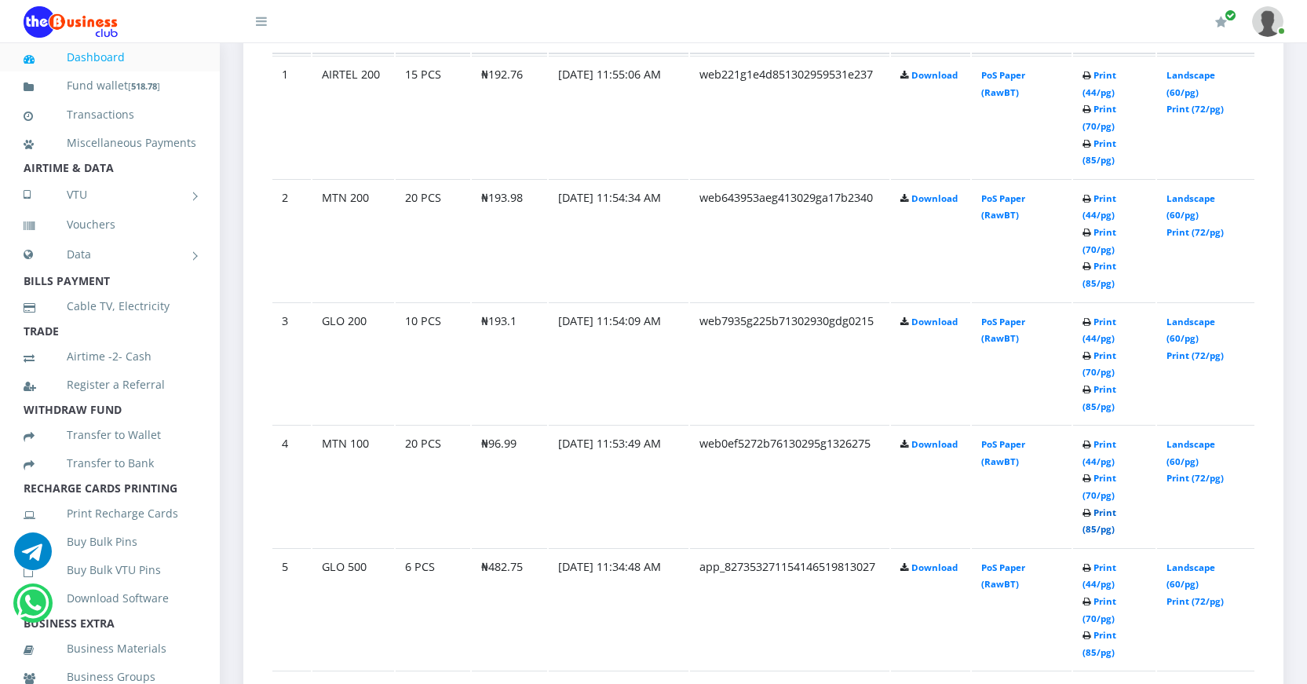
click at [1089, 528] on link "Print (85/pg)" at bounding box center [1099, 520] width 34 height 29
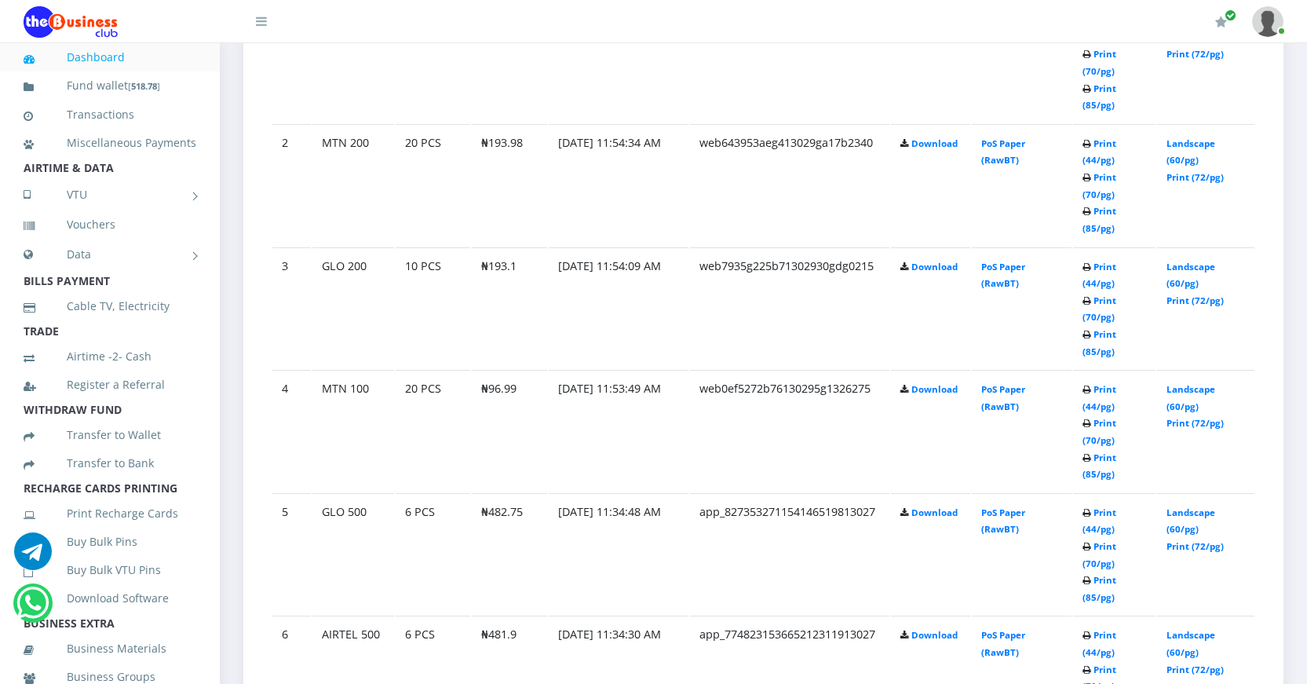
scroll to position [1177, 0]
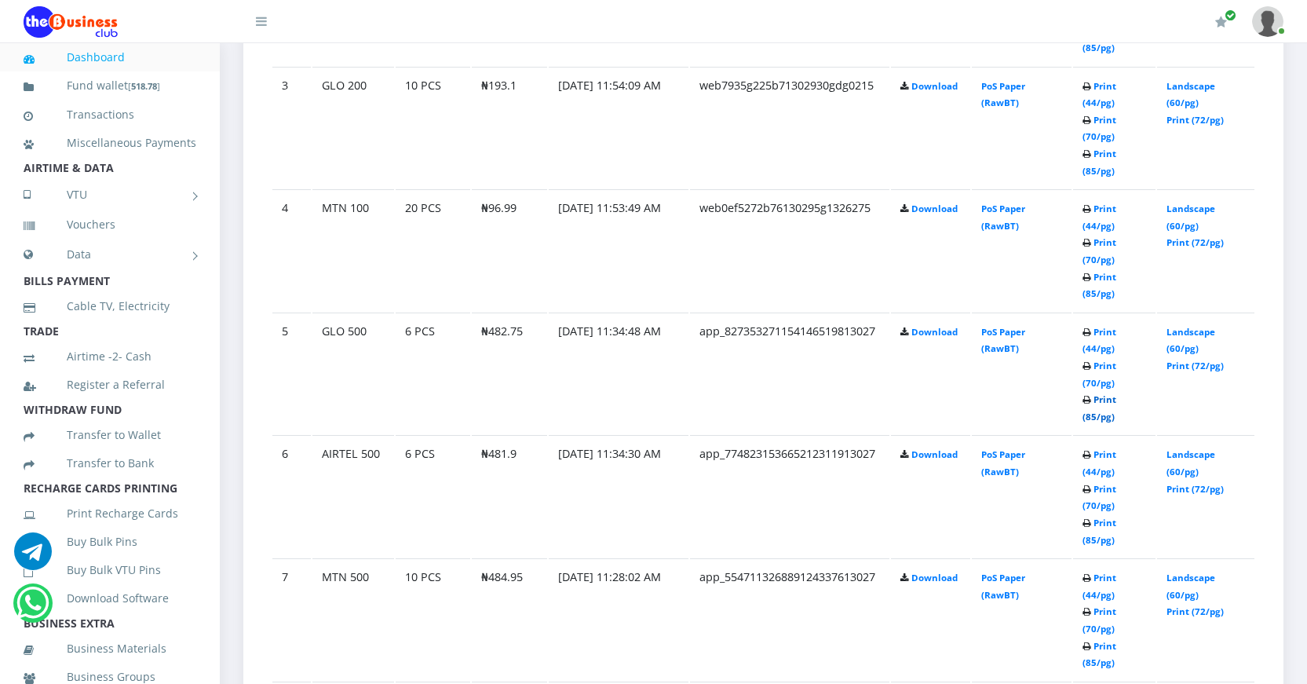
click at [1089, 414] on link "Print (85/pg)" at bounding box center [1099, 407] width 34 height 29
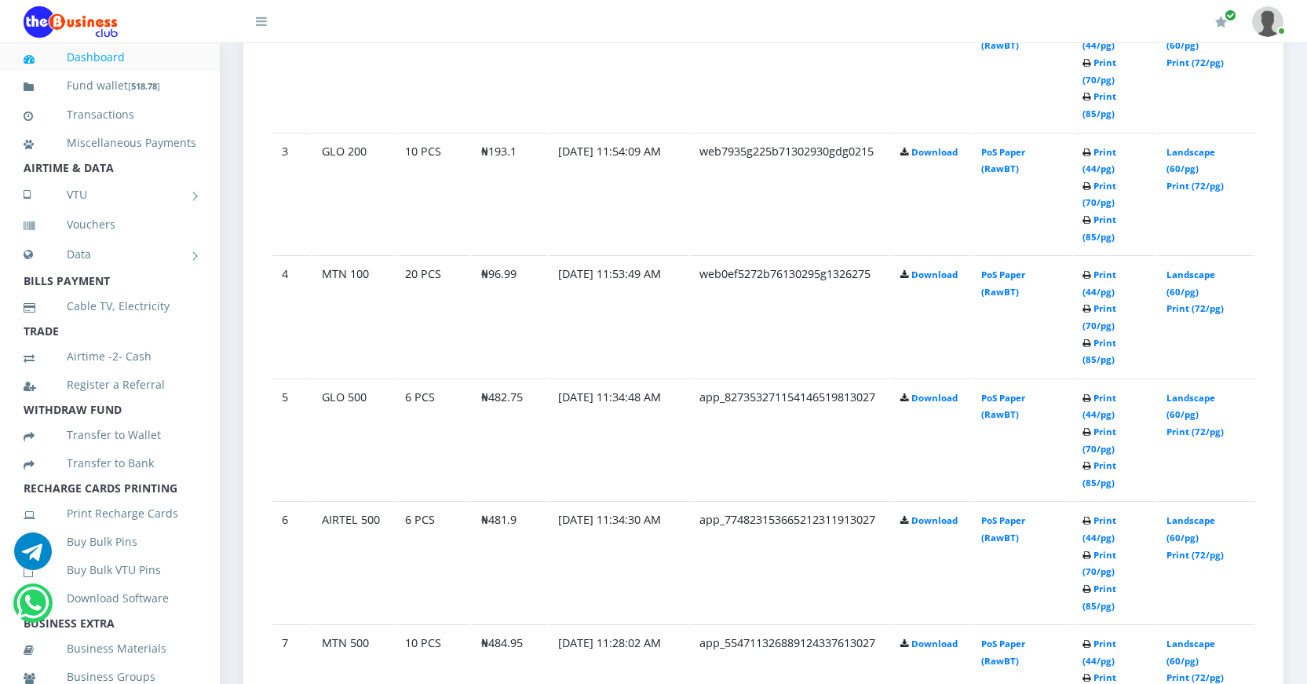
scroll to position [1177, 0]
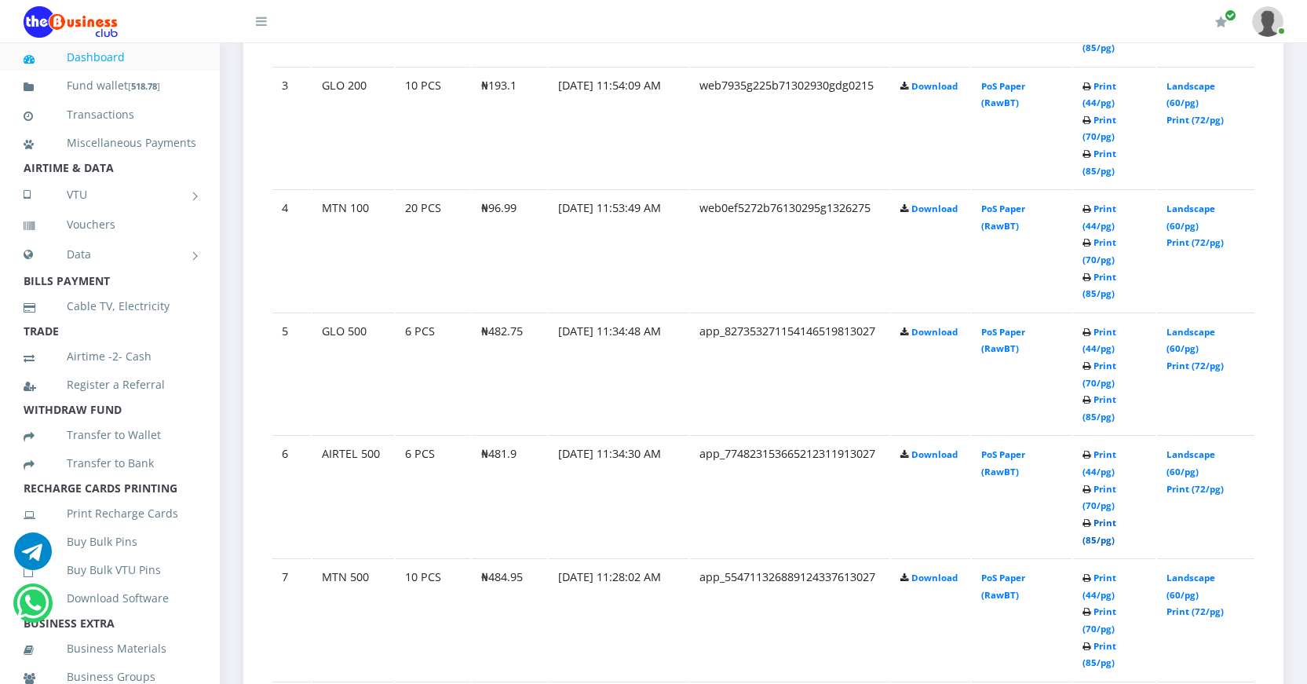
click at [1094, 532] on td "Print (44/pg) Print (70/pg) Print (85/pg)" at bounding box center [1114, 496] width 83 height 122
click at [1089, 541] on link "Print (85/pg)" at bounding box center [1099, 530] width 34 height 29
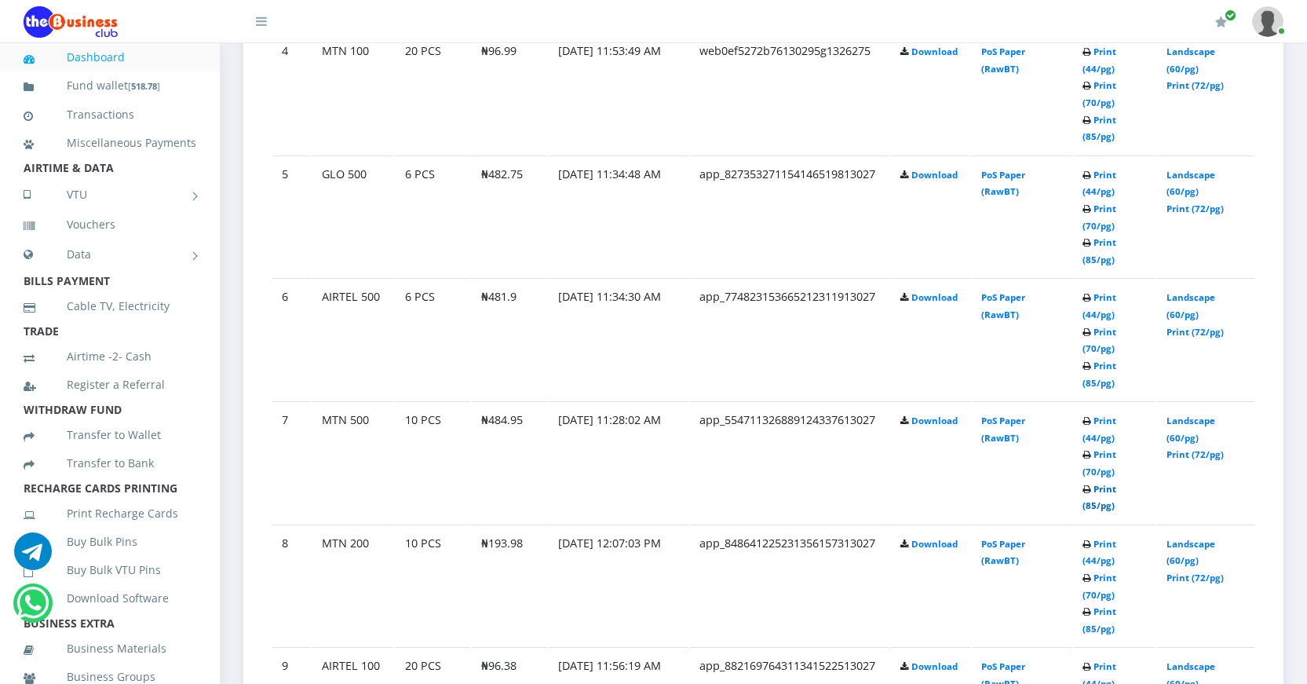
click at [1089, 505] on link "Print (85/pg)" at bounding box center [1099, 497] width 34 height 29
